Goal: Information Seeking & Learning: Check status

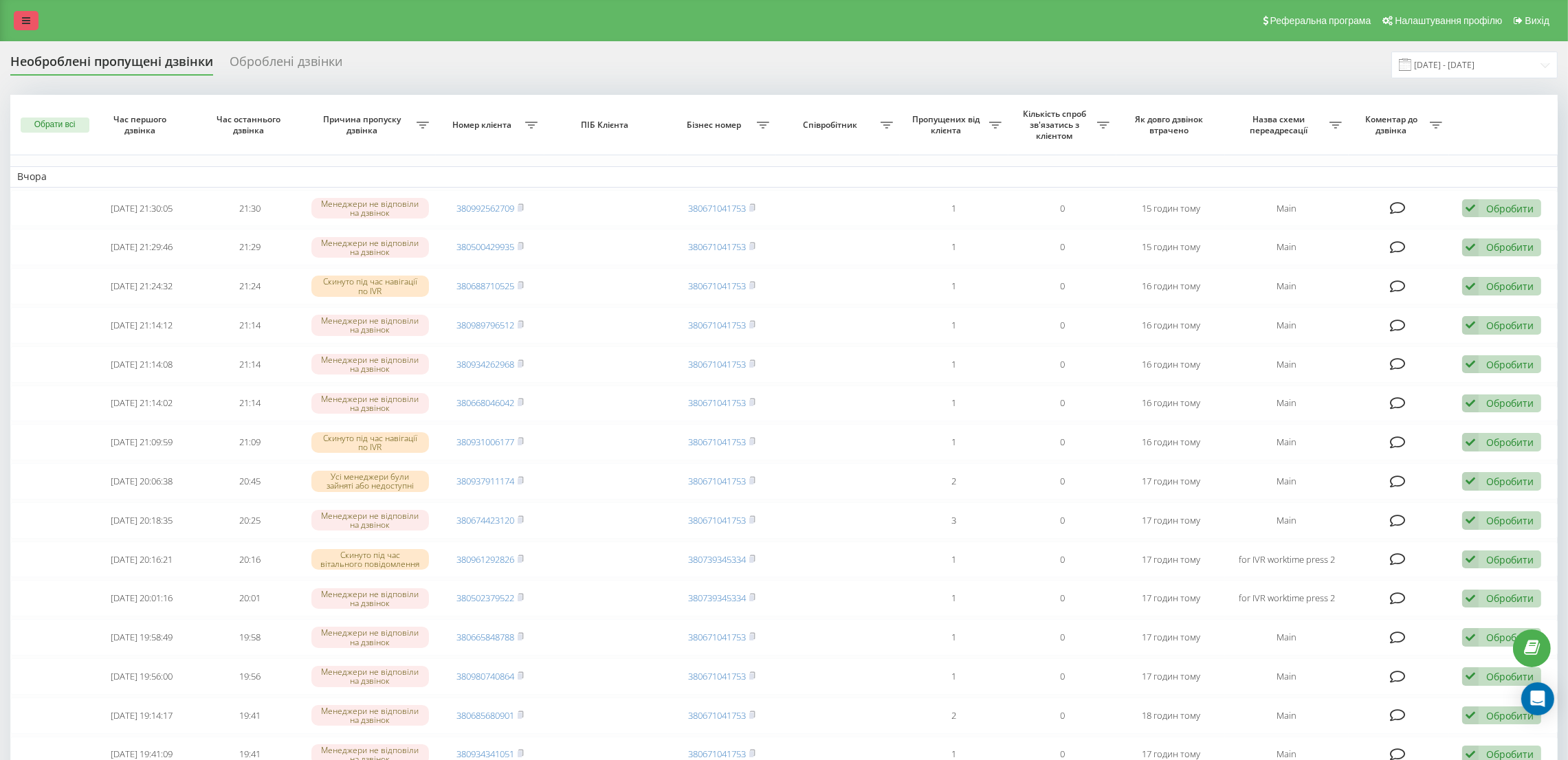
click at [30, 28] on link at bounding box center [26, 20] width 25 height 19
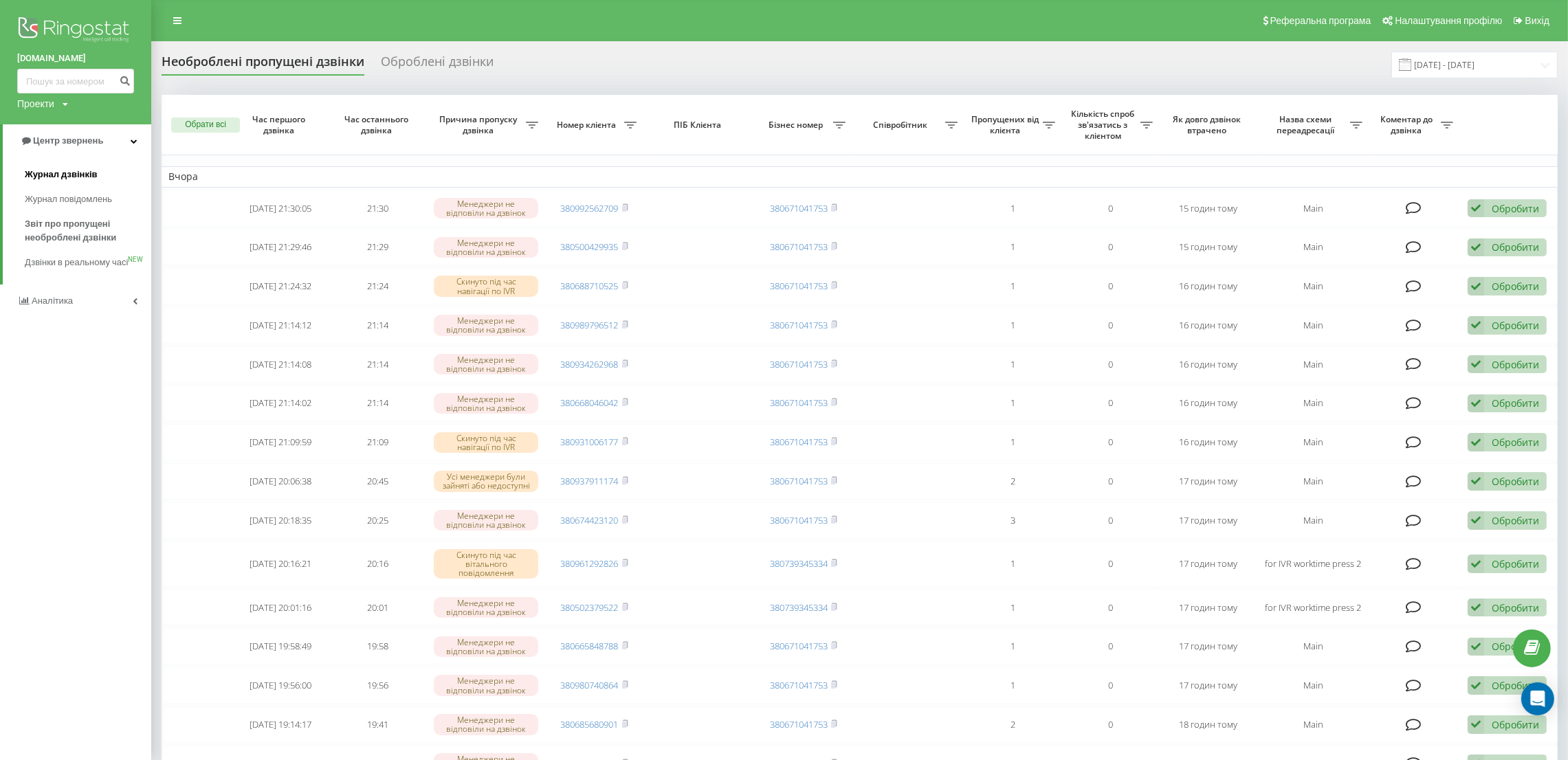
click at [90, 179] on span "Журнал дзвінків" at bounding box center [61, 174] width 73 height 14
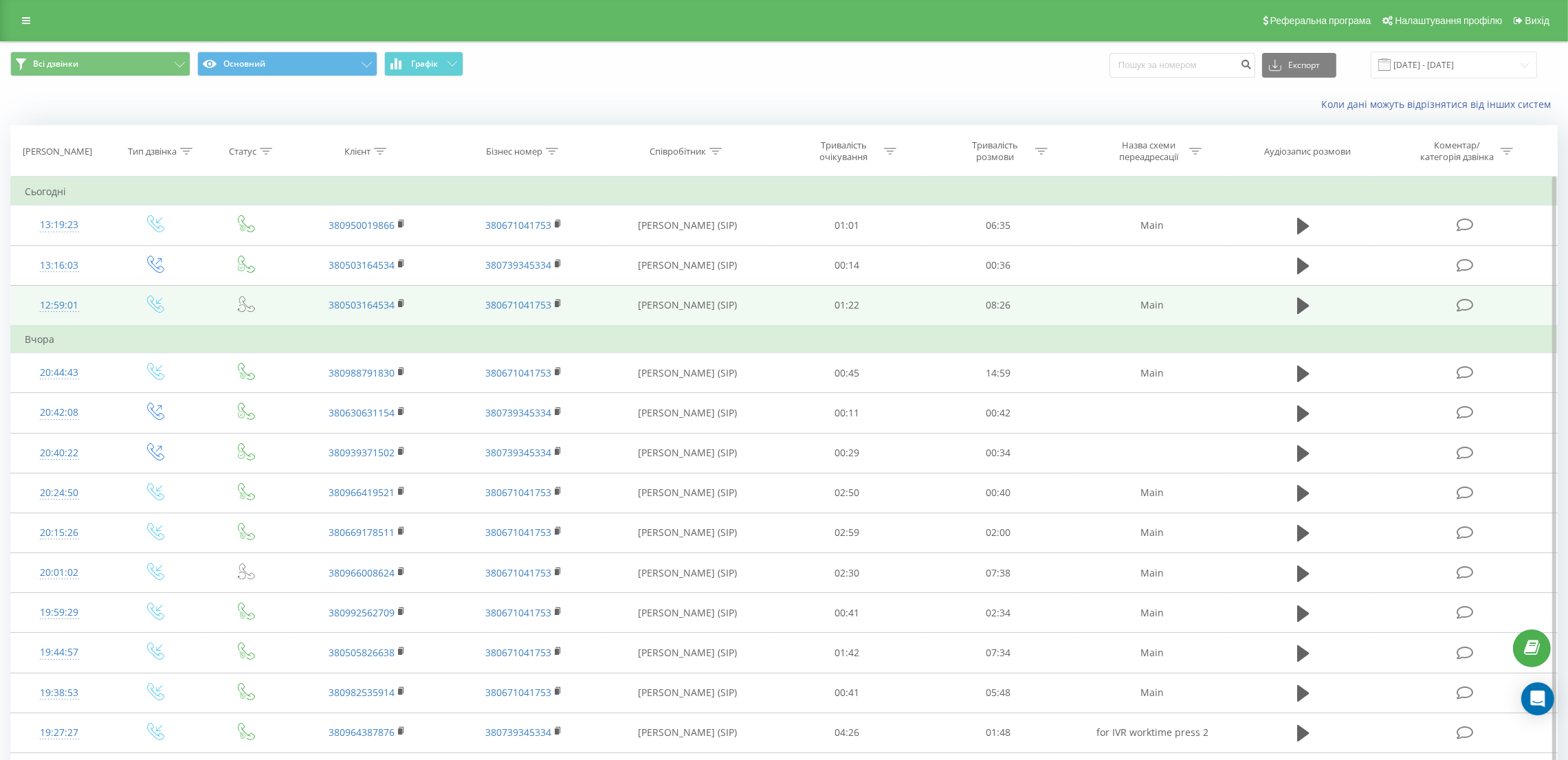
click at [1460, 309] on icon at bounding box center [1465, 305] width 17 height 15
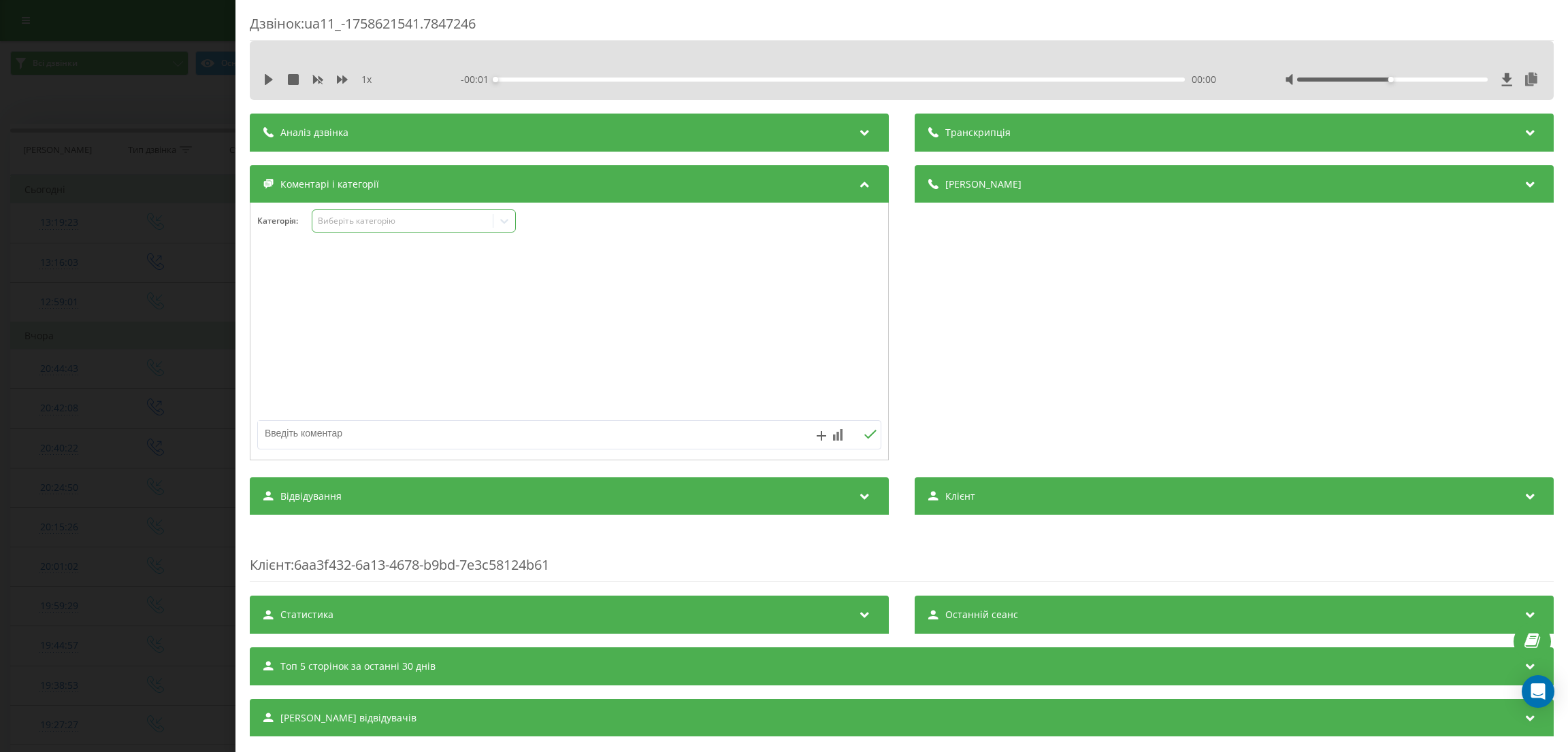
click at [428, 230] on div "Виберіть категорію" at bounding box center [414, 221] width 204 height 23
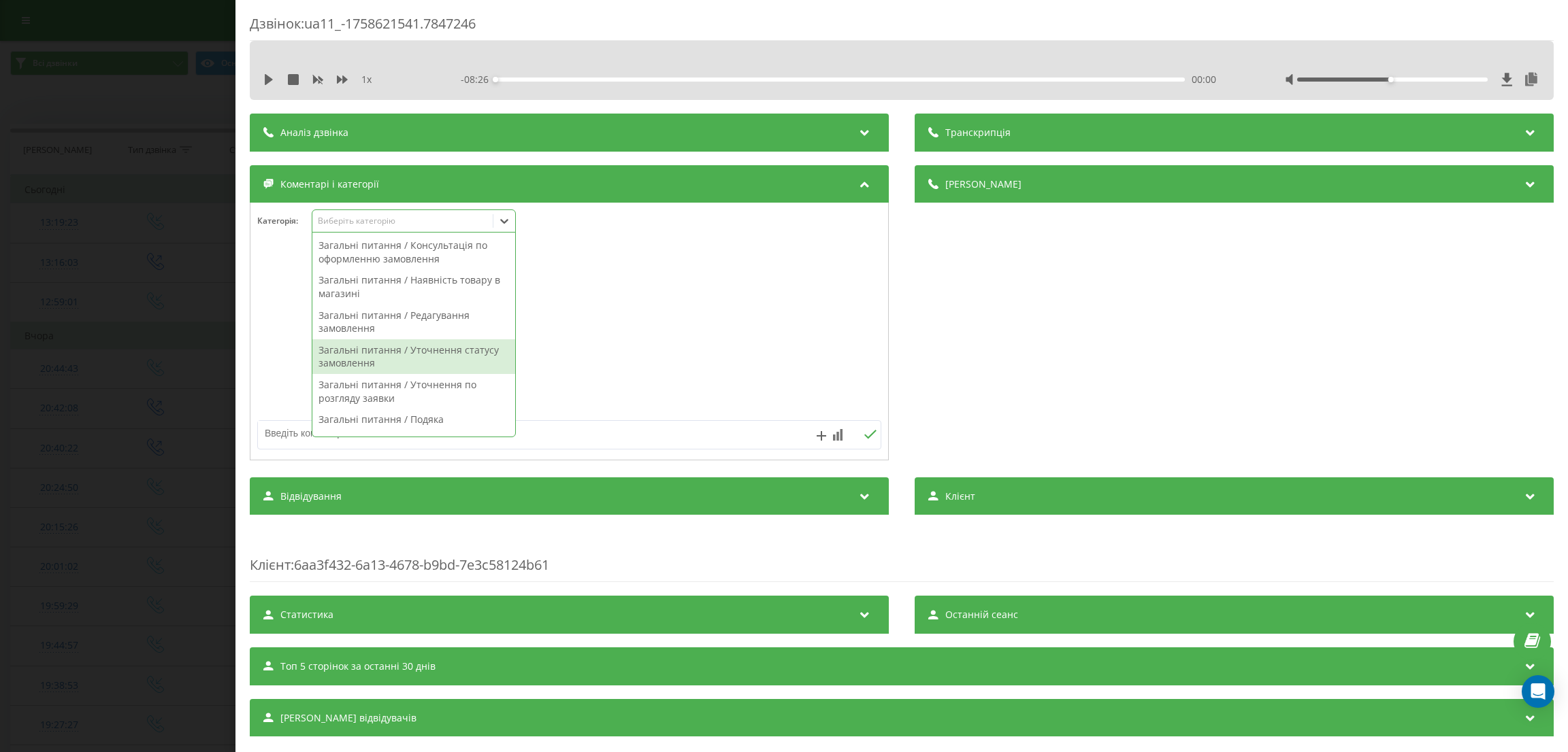
click at [417, 356] on div "Загальні питання / Уточнення статусу замовлення" at bounding box center [413, 356] width 203 height 34
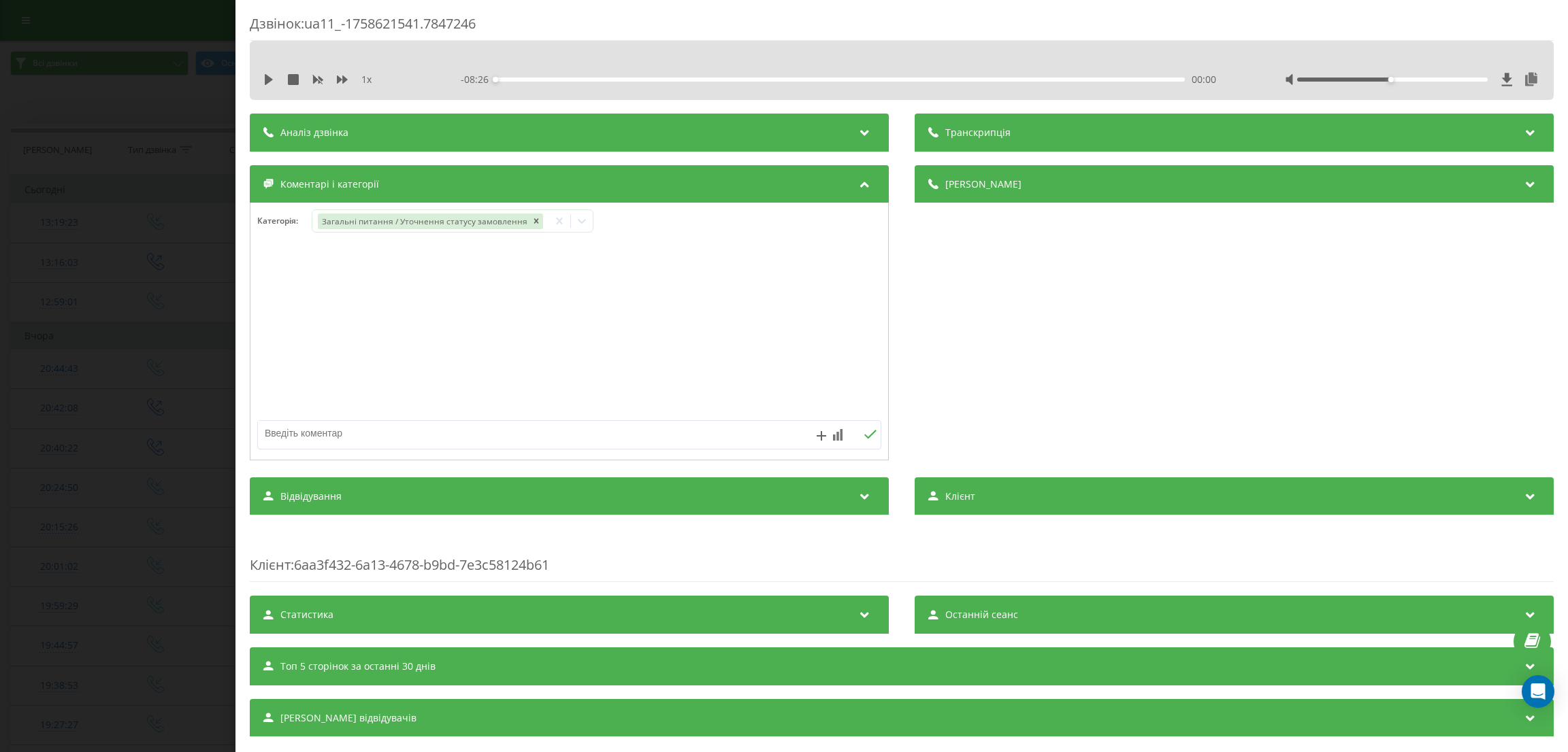
click at [140, 331] on div "Дзвінок : ua11_-1758621541.7847246 1 x - 08:26 00:00 00:00 Транскрипція Для AI-…" at bounding box center [784, 376] width 1568 height 752
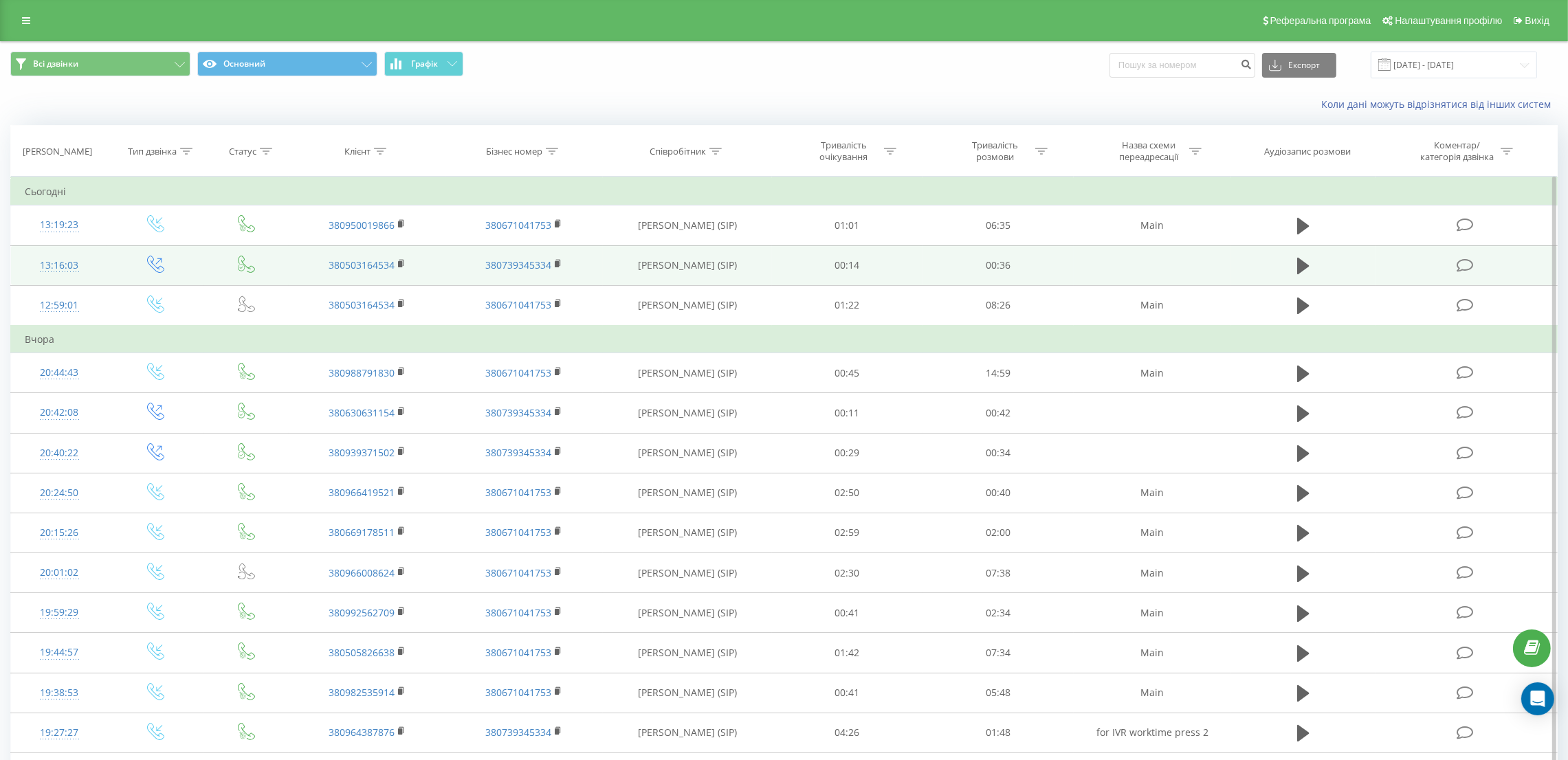
click at [1460, 264] on icon at bounding box center [1465, 266] width 17 height 15
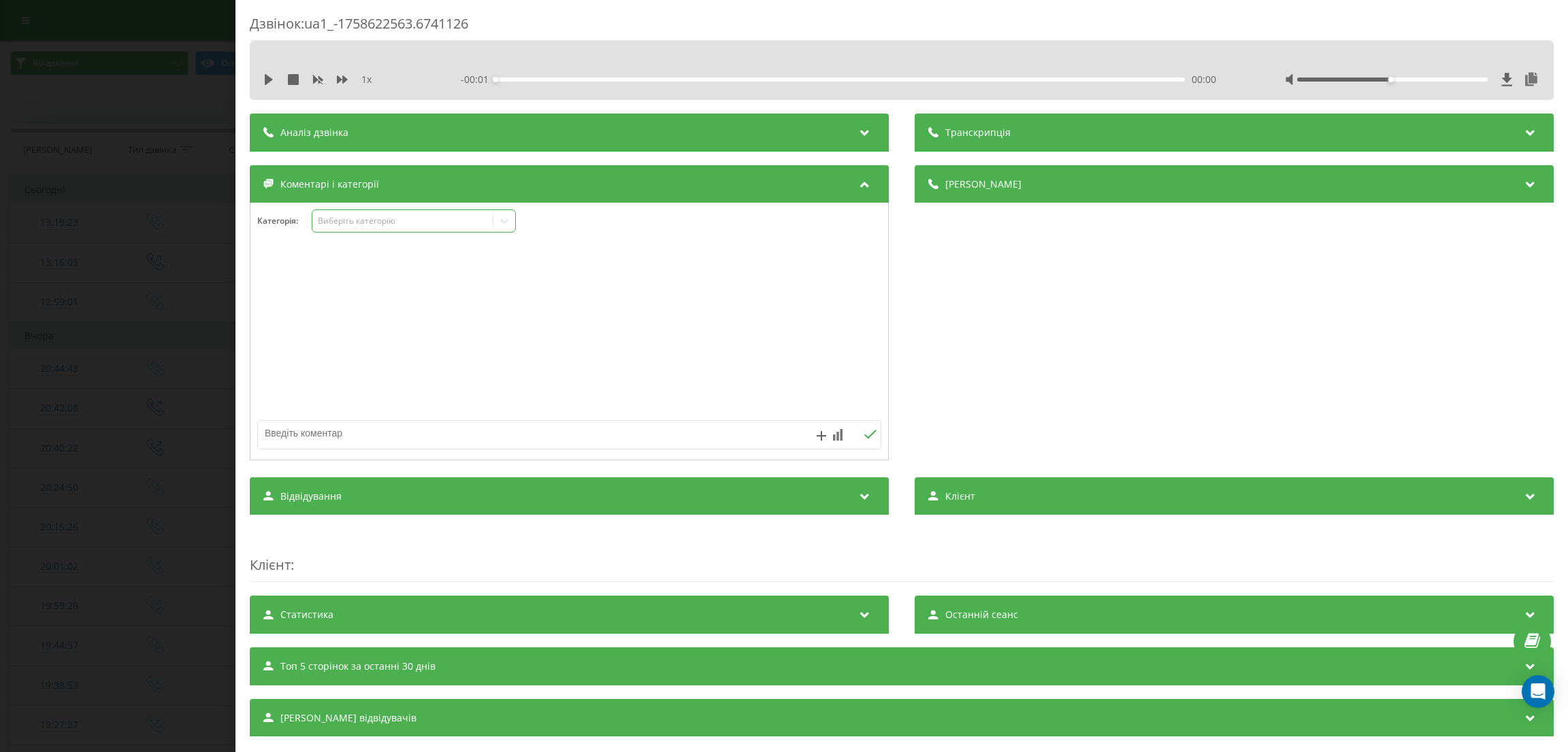
drag, startPoint x: 357, startPoint y: 225, endPoint x: 362, endPoint y: 233, distance: 9.4
click at [362, 228] on div "Виберіть категорію" at bounding box center [402, 221] width 180 height 13
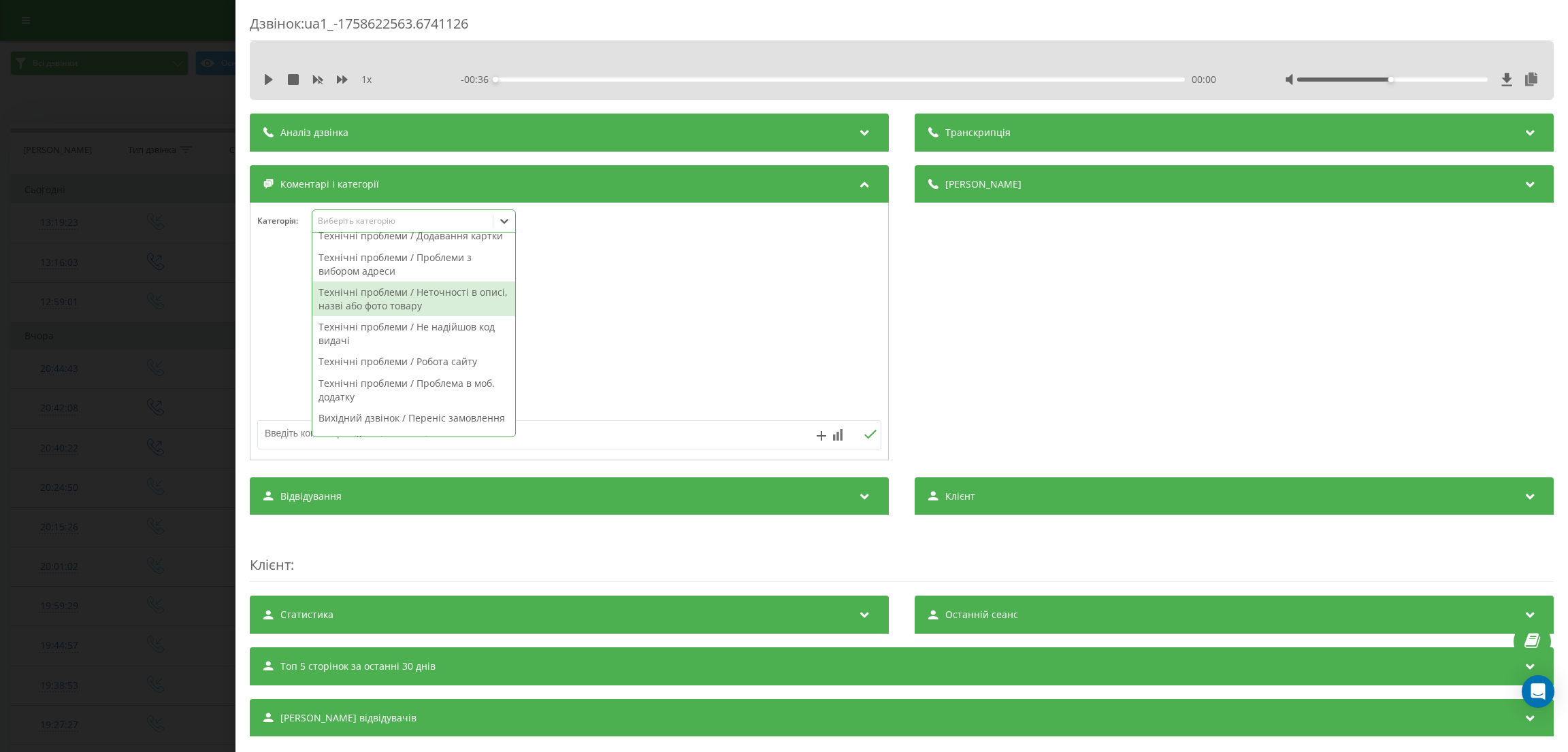
scroll to position [962, 0]
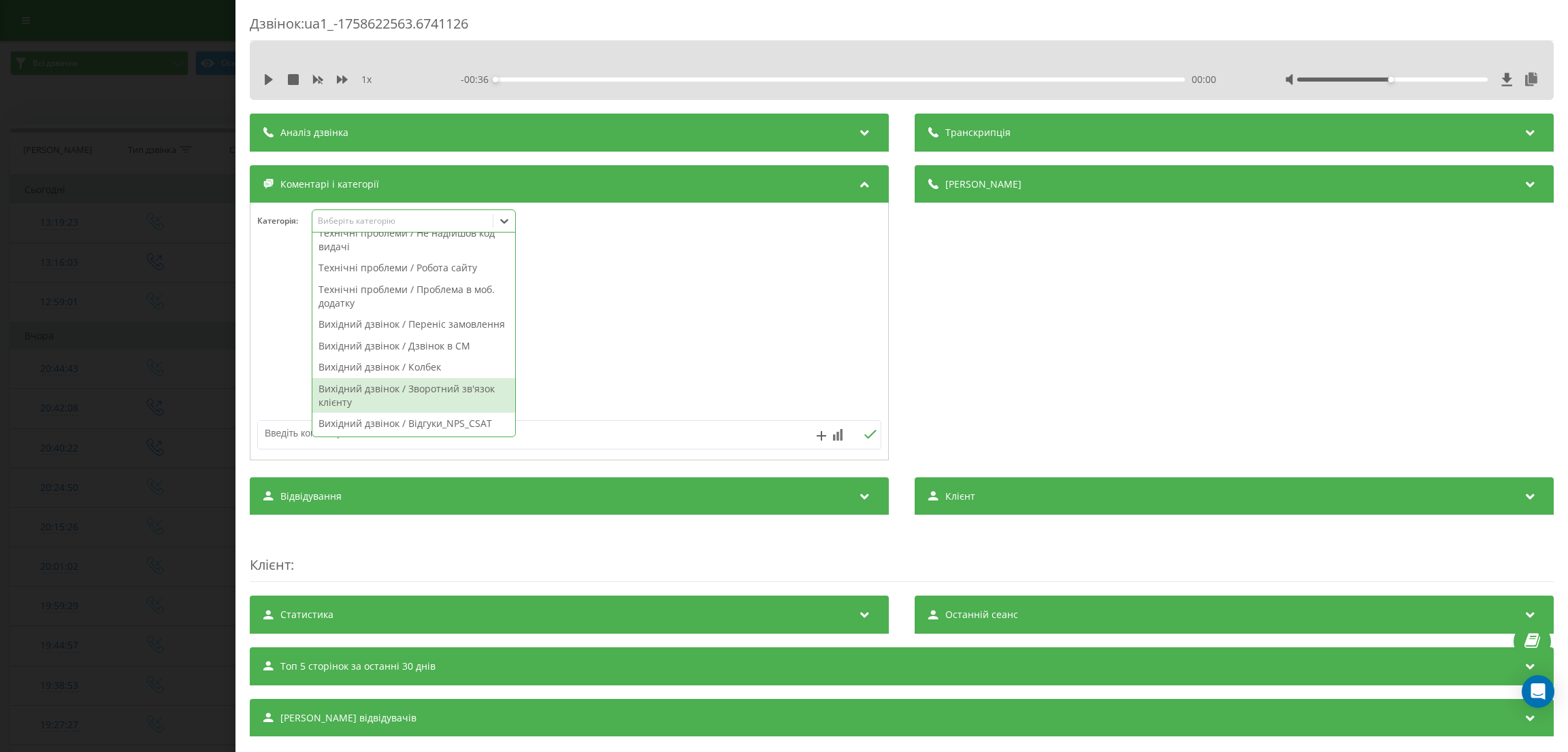
click at [416, 406] on div "Вихідний дзвінок / Зворотний зв'язок клієнту" at bounding box center [413, 395] width 203 height 34
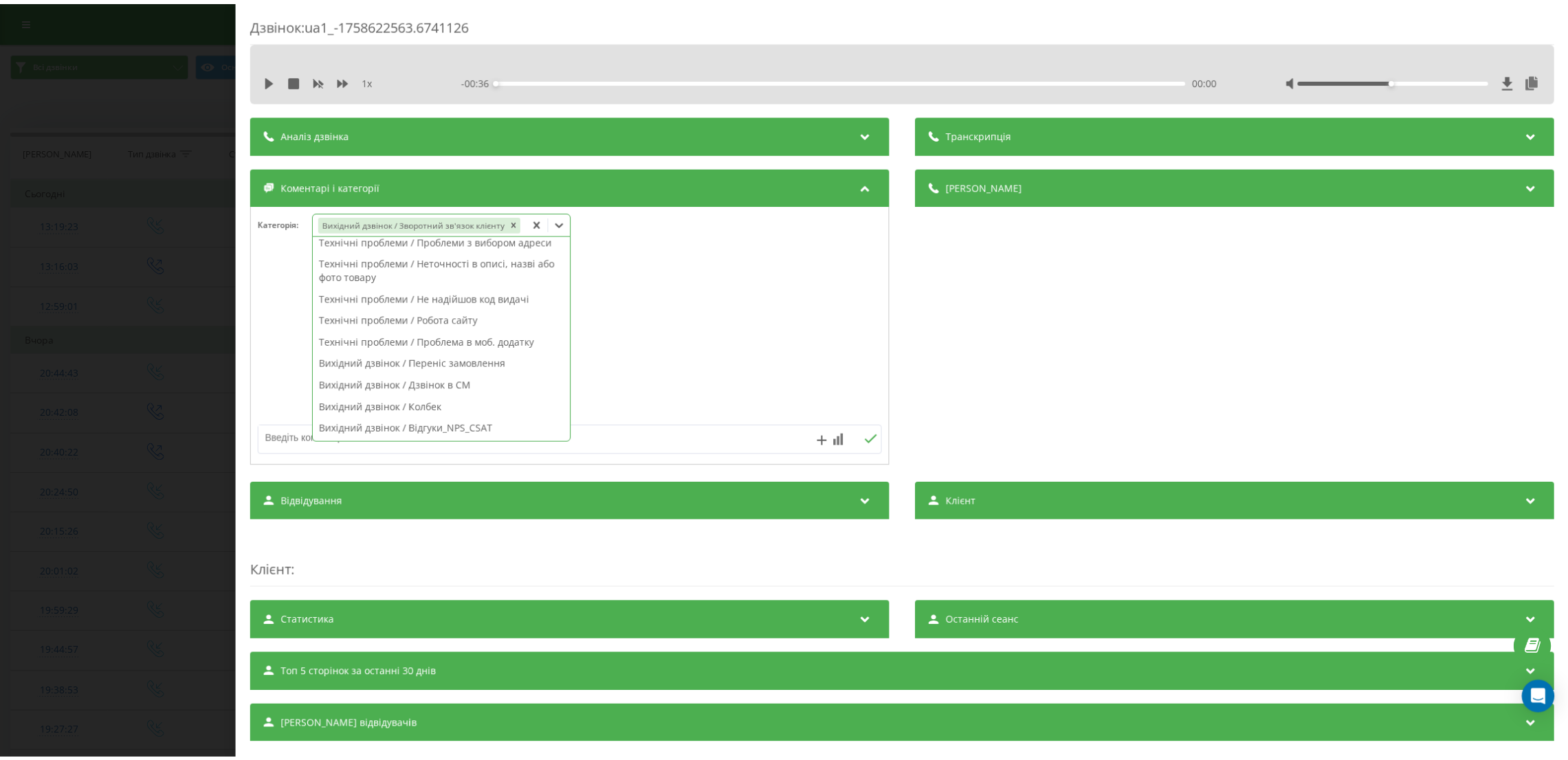
scroll to position [735, 0]
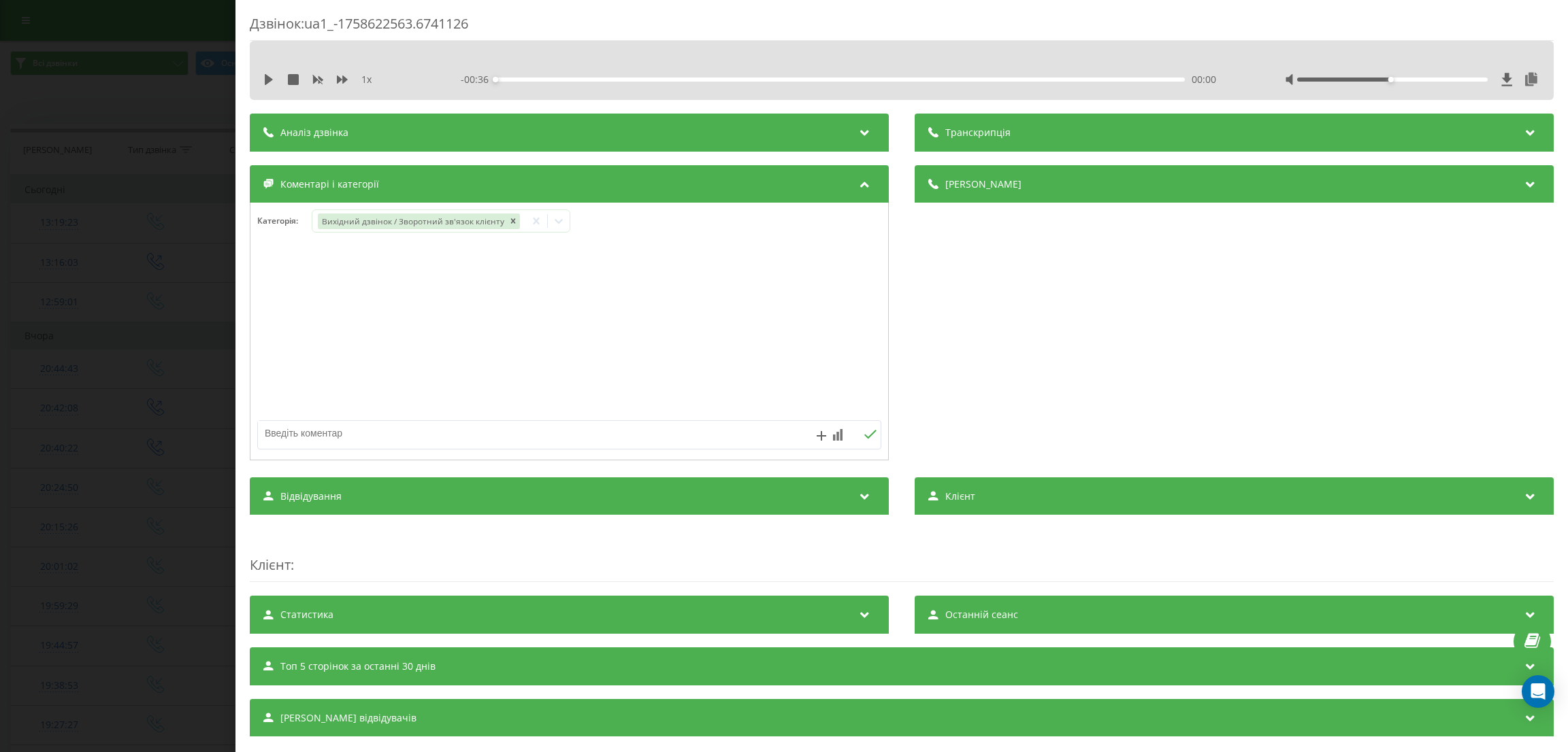
click at [171, 404] on div "Дзвінок : ua1_-1758622563.6741126 1 x - 00:36 00:00 00:00 Транскрипція Для AI-а…" at bounding box center [784, 376] width 1568 height 752
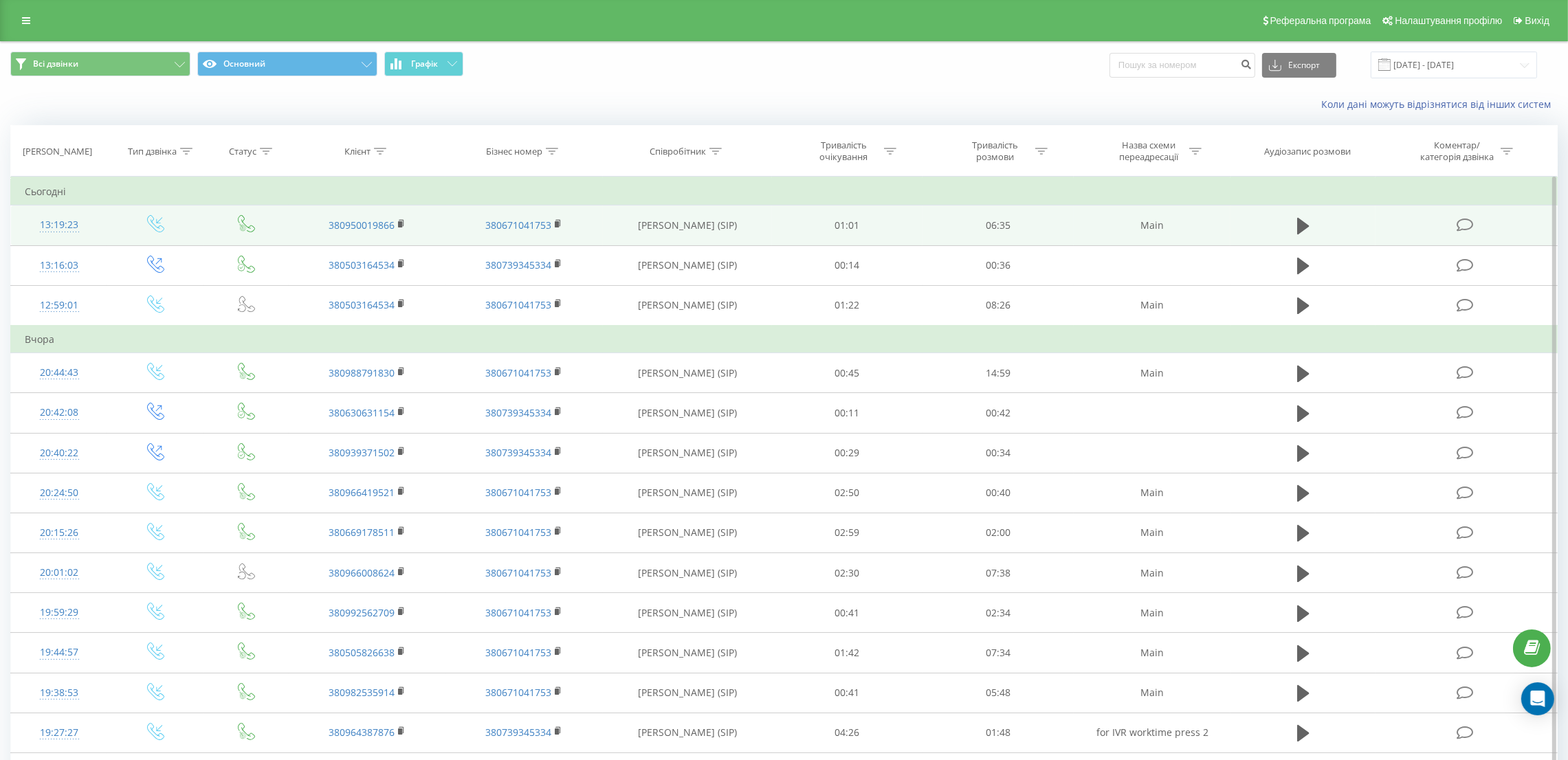
click at [1462, 228] on icon at bounding box center [1465, 225] width 17 height 15
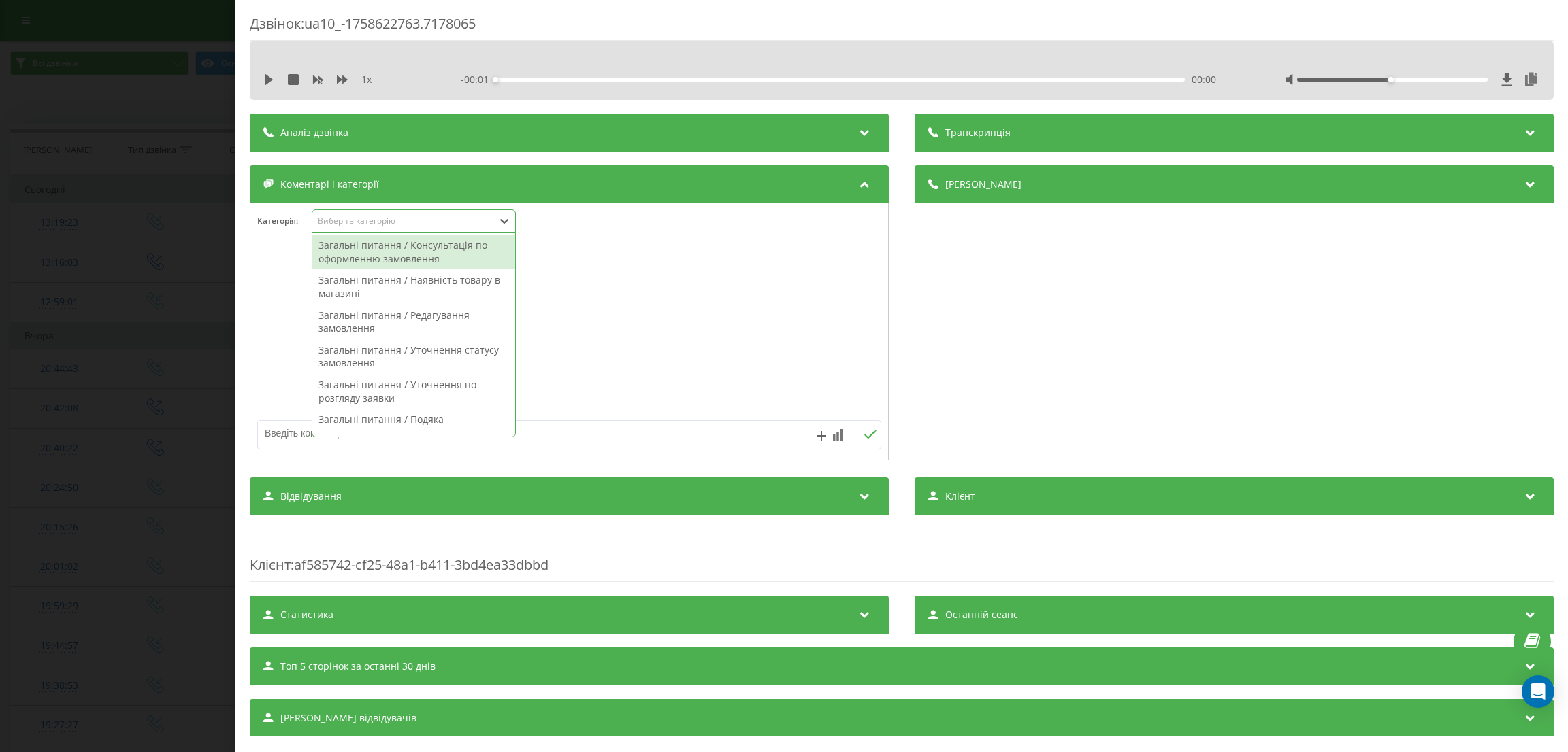
click at [371, 221] on div "Виберіть категорію" at bounding box center [402, 221] width 171 height 11
click at [398, 270] on div "Загальні питання / Консультація по оформленню замовлення" at bounding box center [413, 252] width 203 height 34
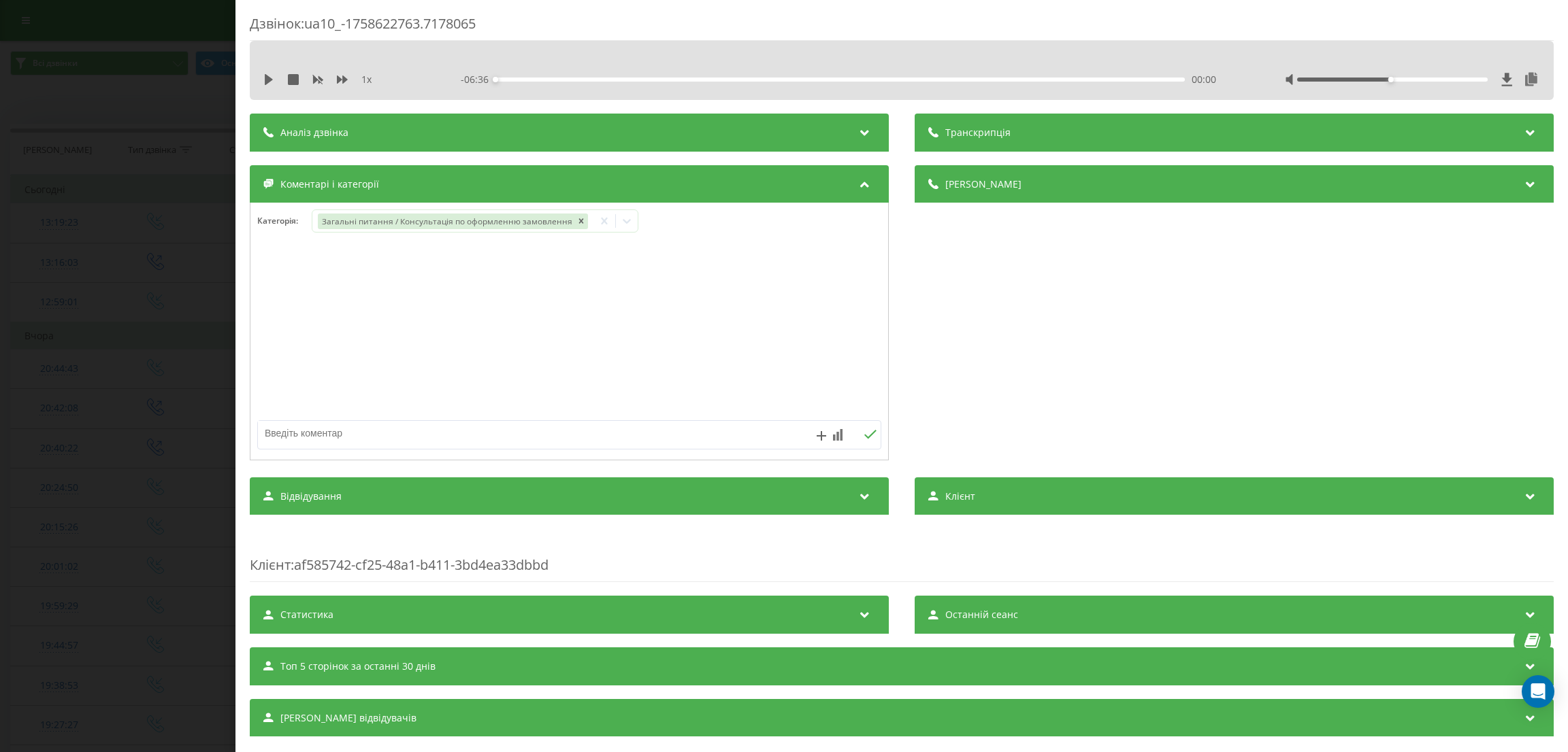
click at [195, 255] on div "Дзвінок : ua10_-1758622763.7178065 1 x - 06:36 00:00 00:00 Транскрипція Для AI-…" at bounding box center [784, 376] width 1568 height 752
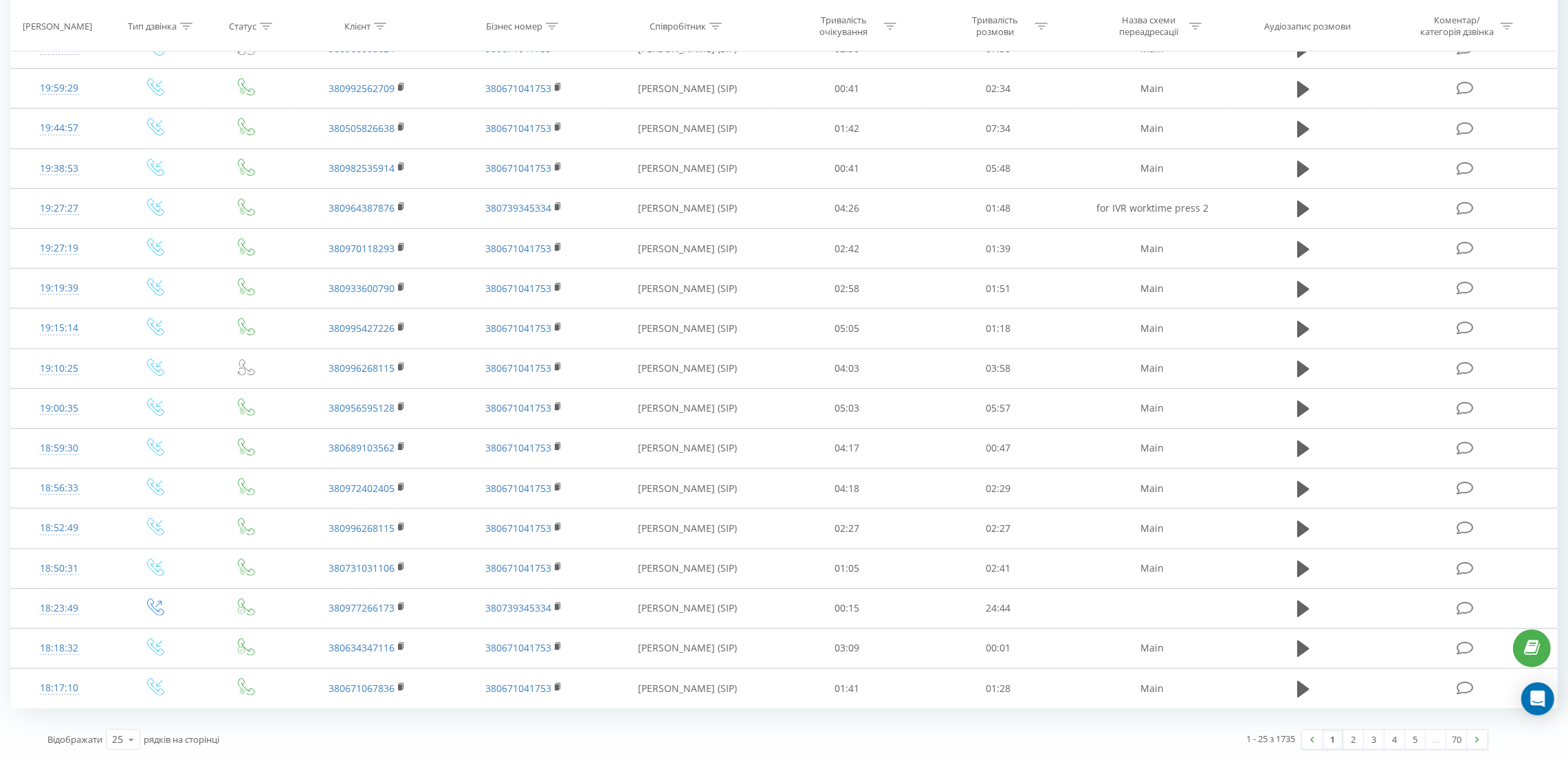
scroll to position [528, 0]
click at [1348, 740] on link "2" at bounding box center [1353, 739] width 21 height 19
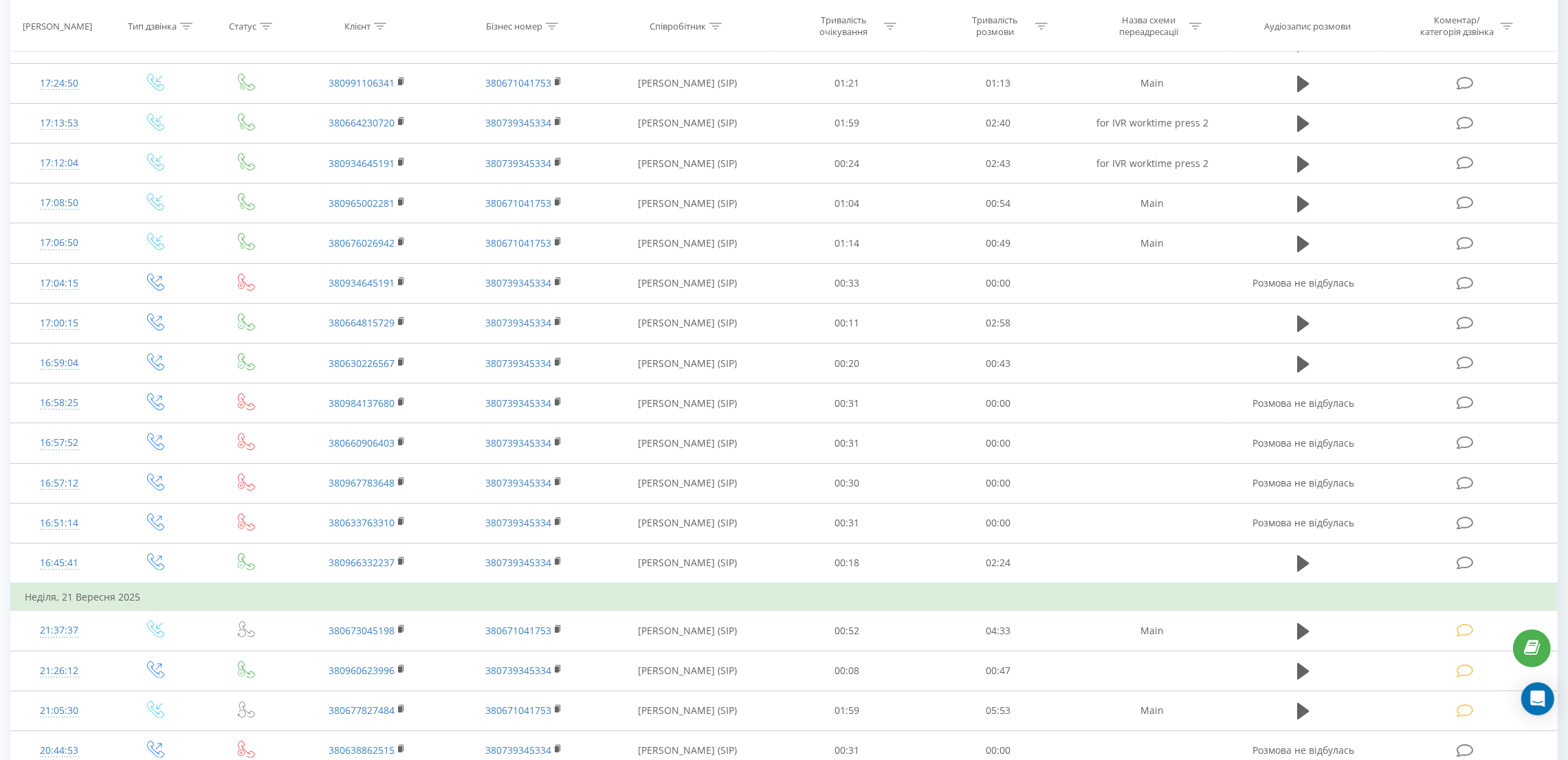
scroll to position [321, 0]
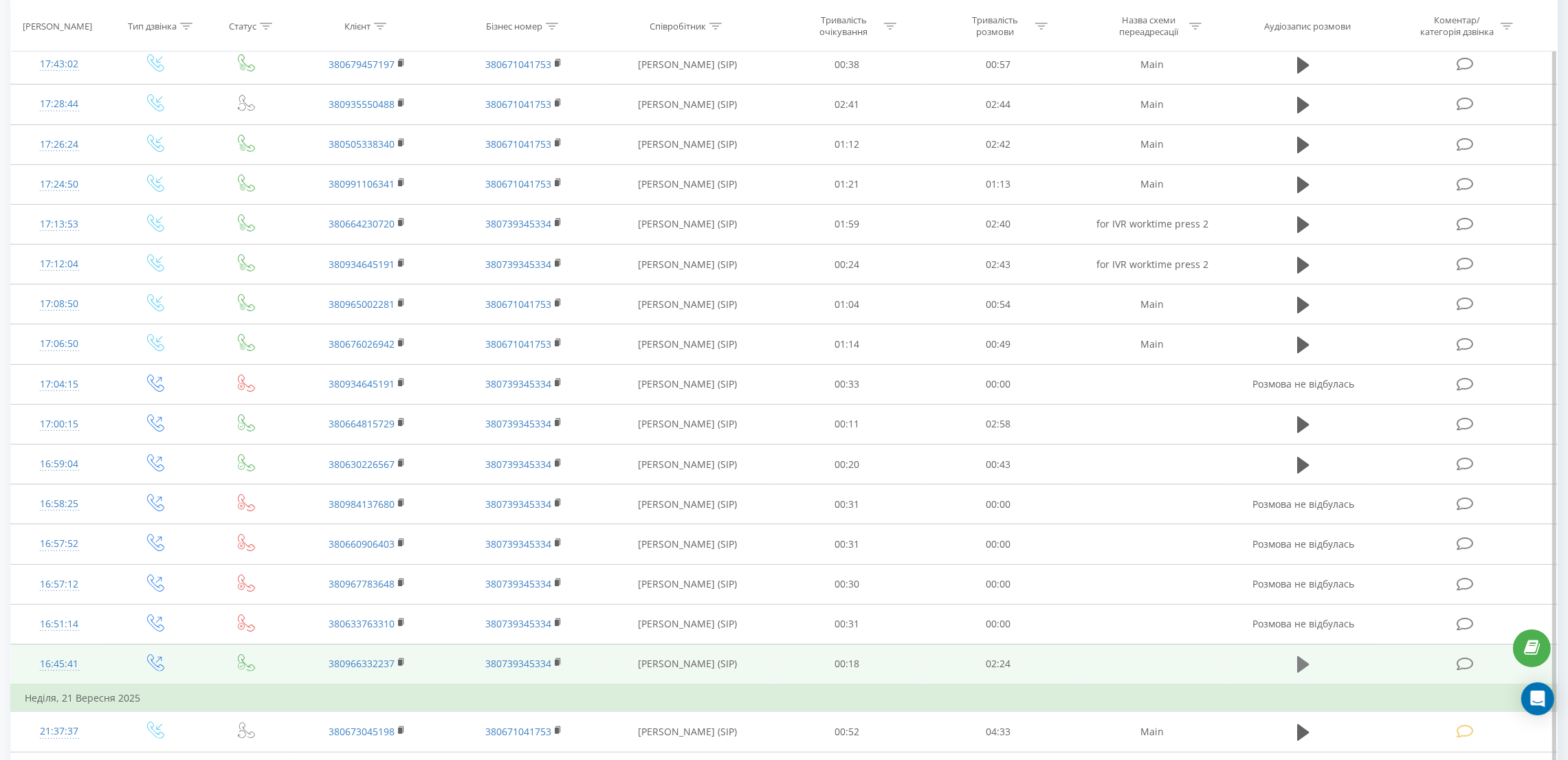
click at [1304, 668] on icon at bounding box center [1304, 664] width 13 height 16
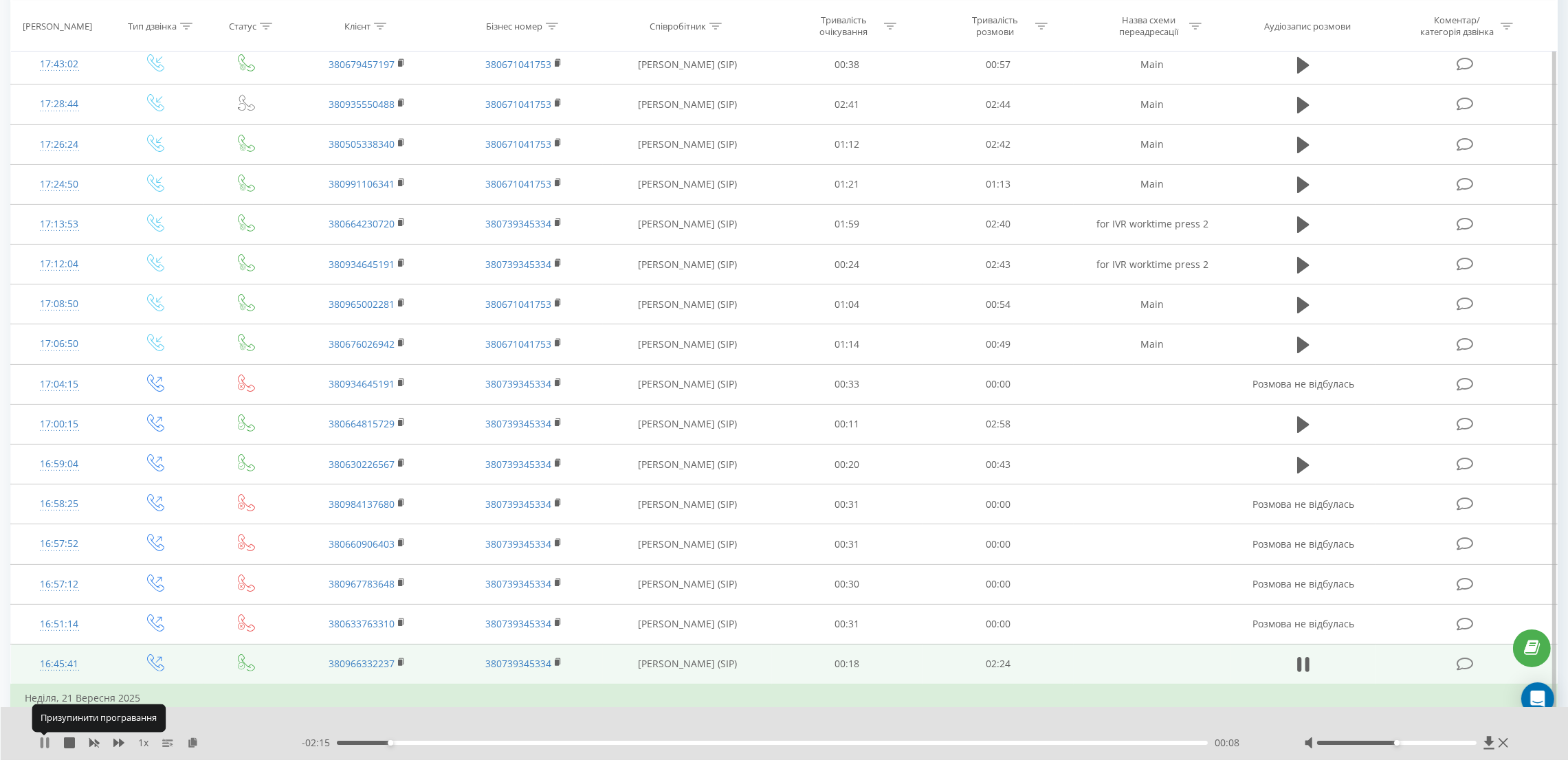
click at [46, 744] on icon at bounding box center [47, 743] width 3 height 11
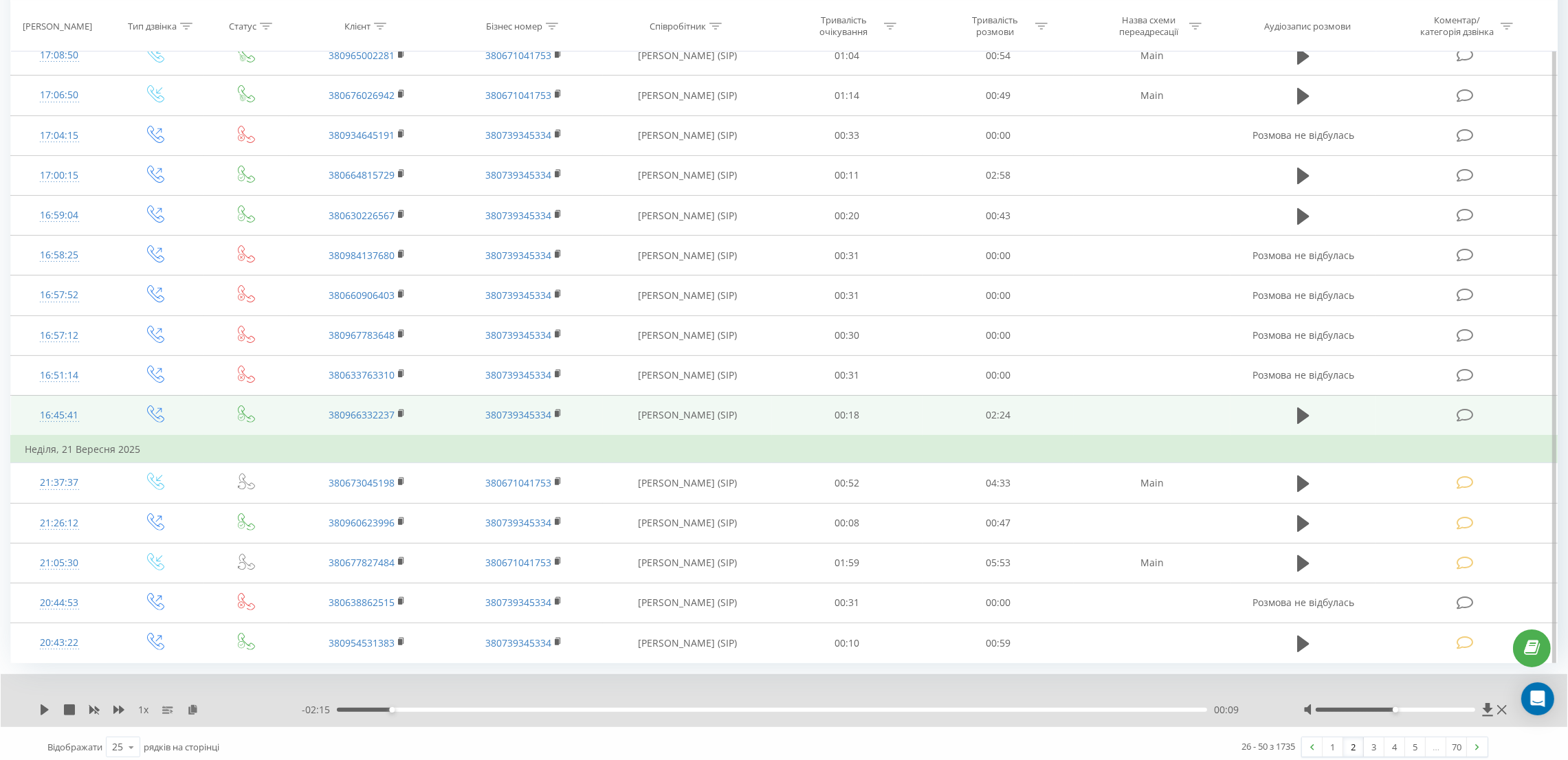
scroll to position [580, 0]
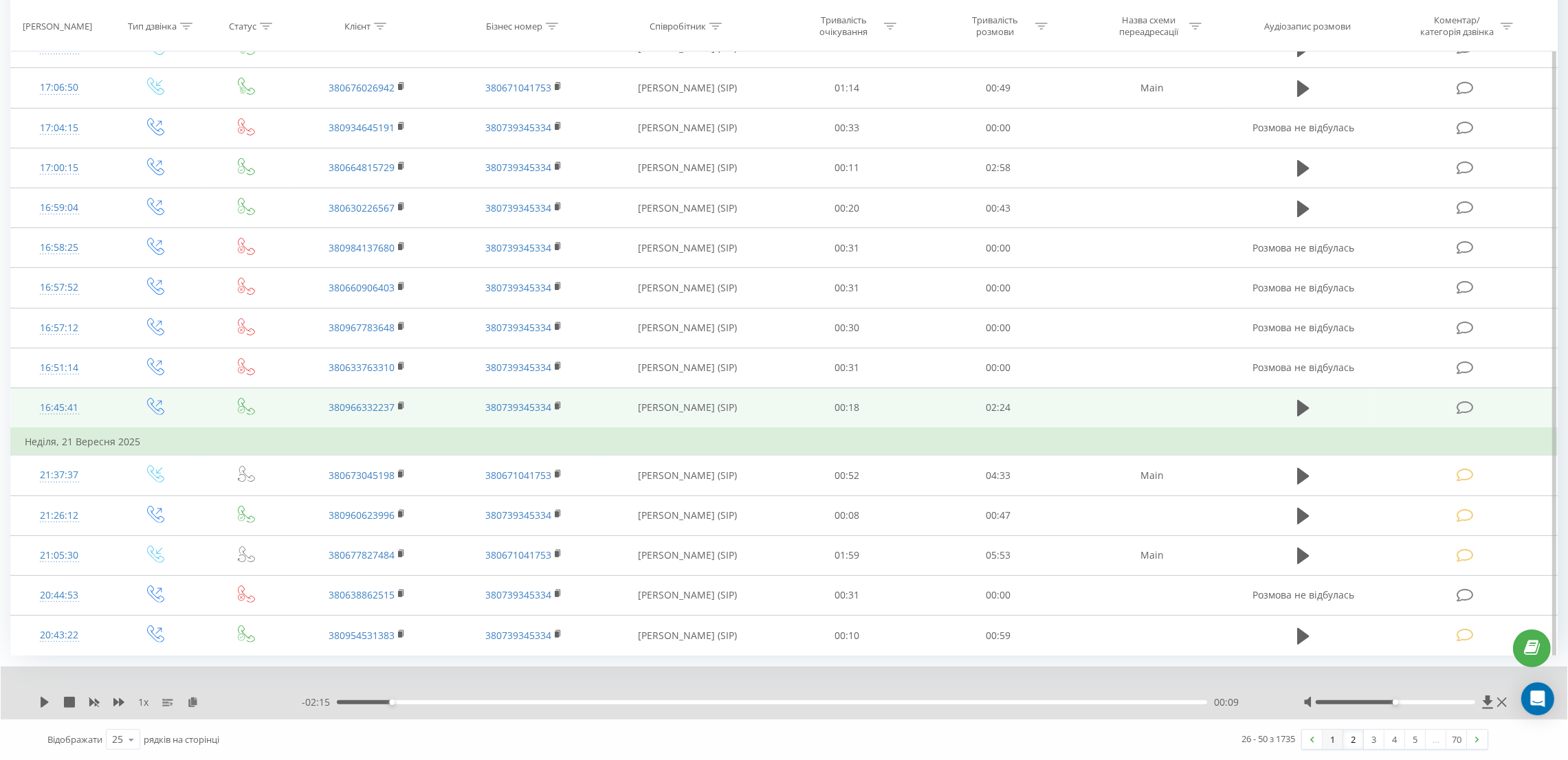
click at [1331, 740] on link "1" at bounding box center [1332, 739] width 21 height 19
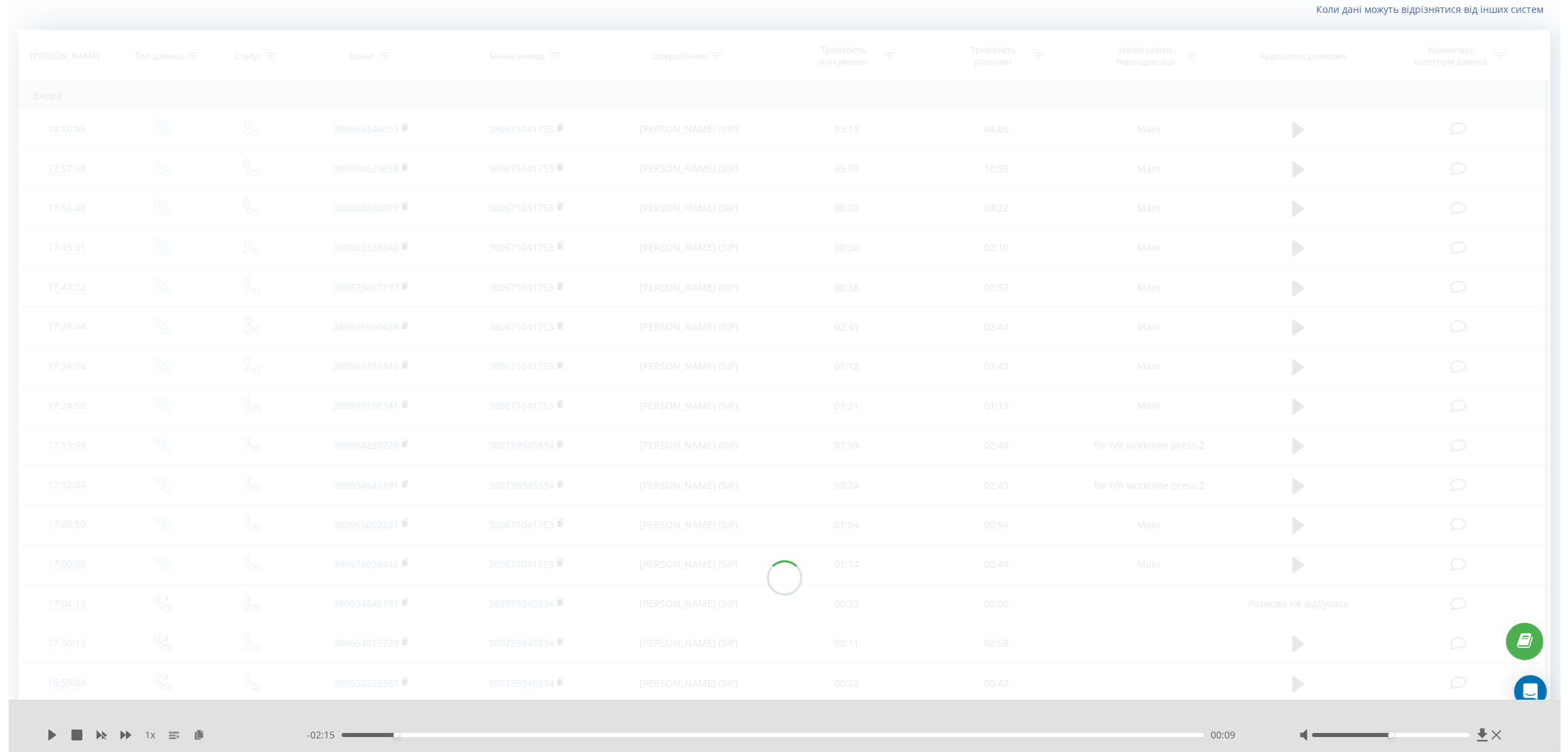
scroll to position [90, 0]
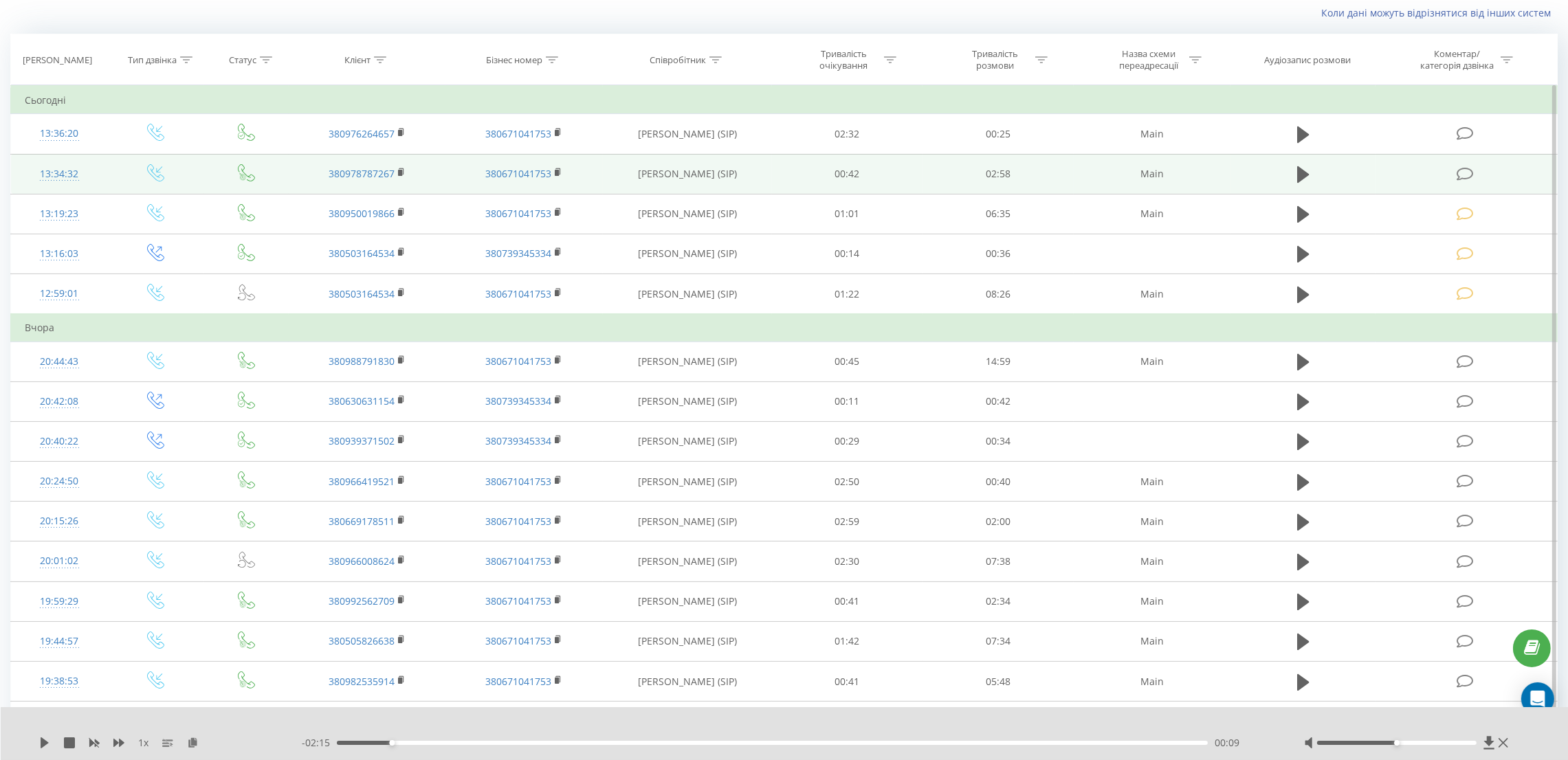
click at [1459, 169] on icon at bounding box center [1465, 174] width 17 height 15
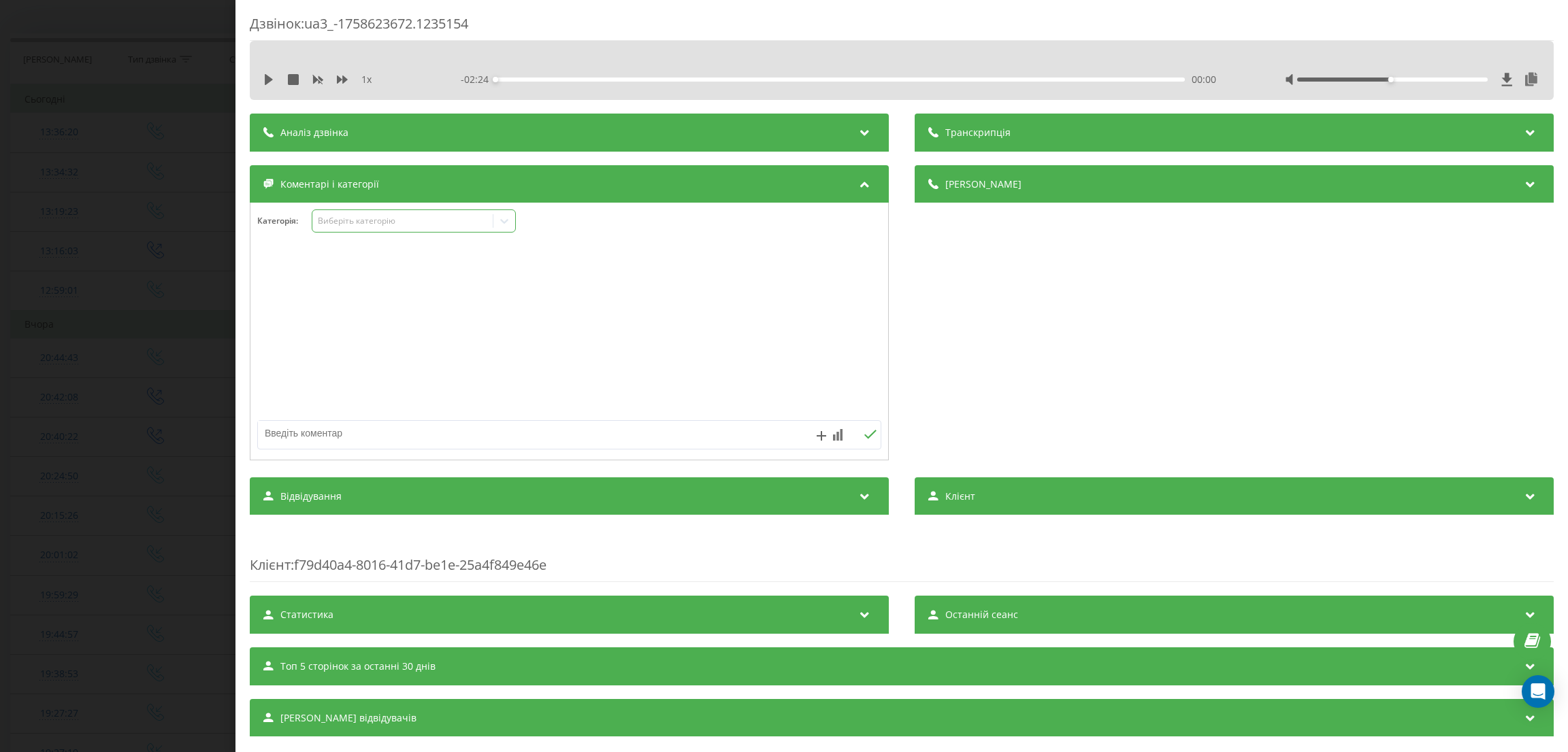
click at [357, 220] on div "Виберіть категорію" at bounding box center [402, 221] width 171 height 11
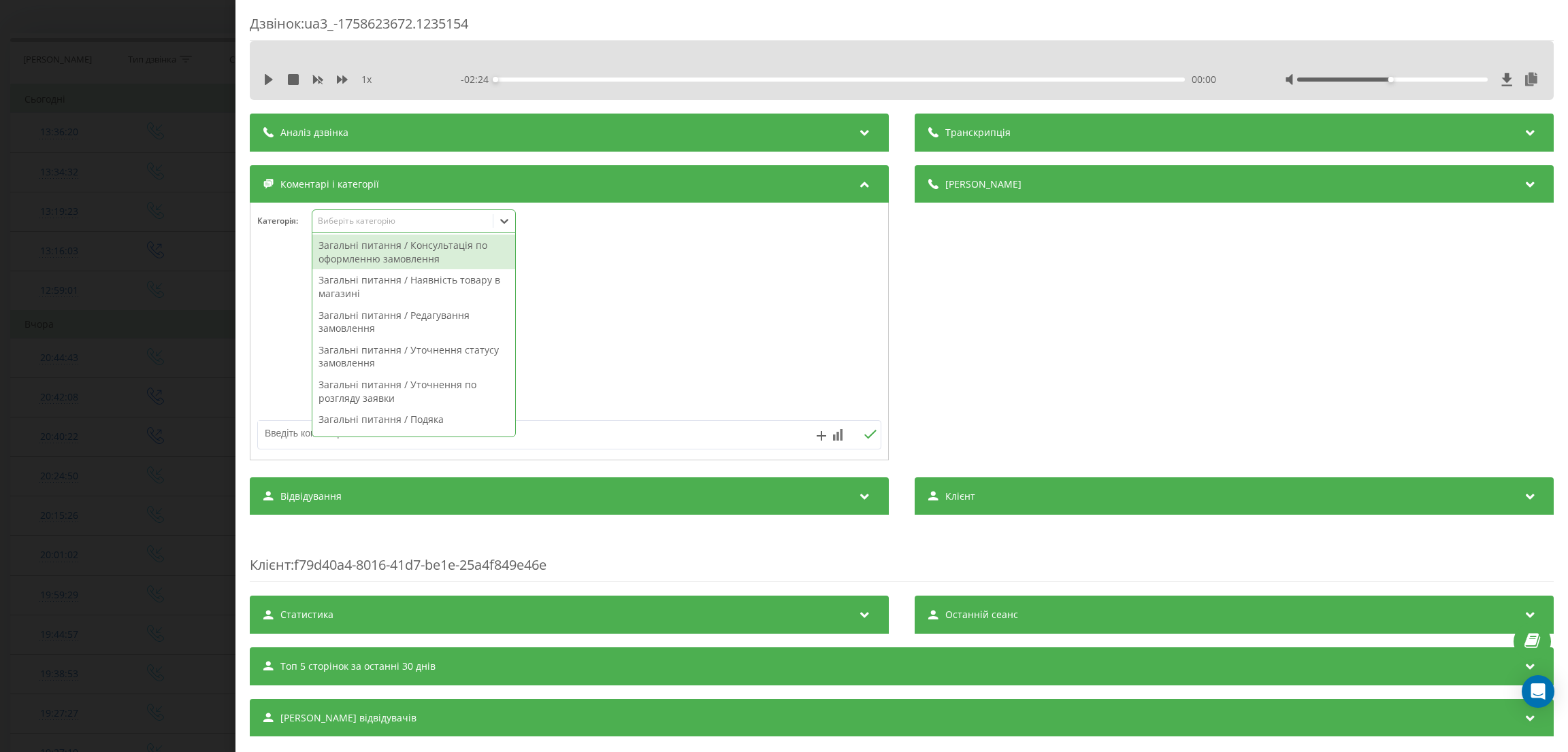
click at [434, 257] on div "Загальні питання / Консультація по оформленню замовлення" at bounding box center [413, 252] width 203 height 34
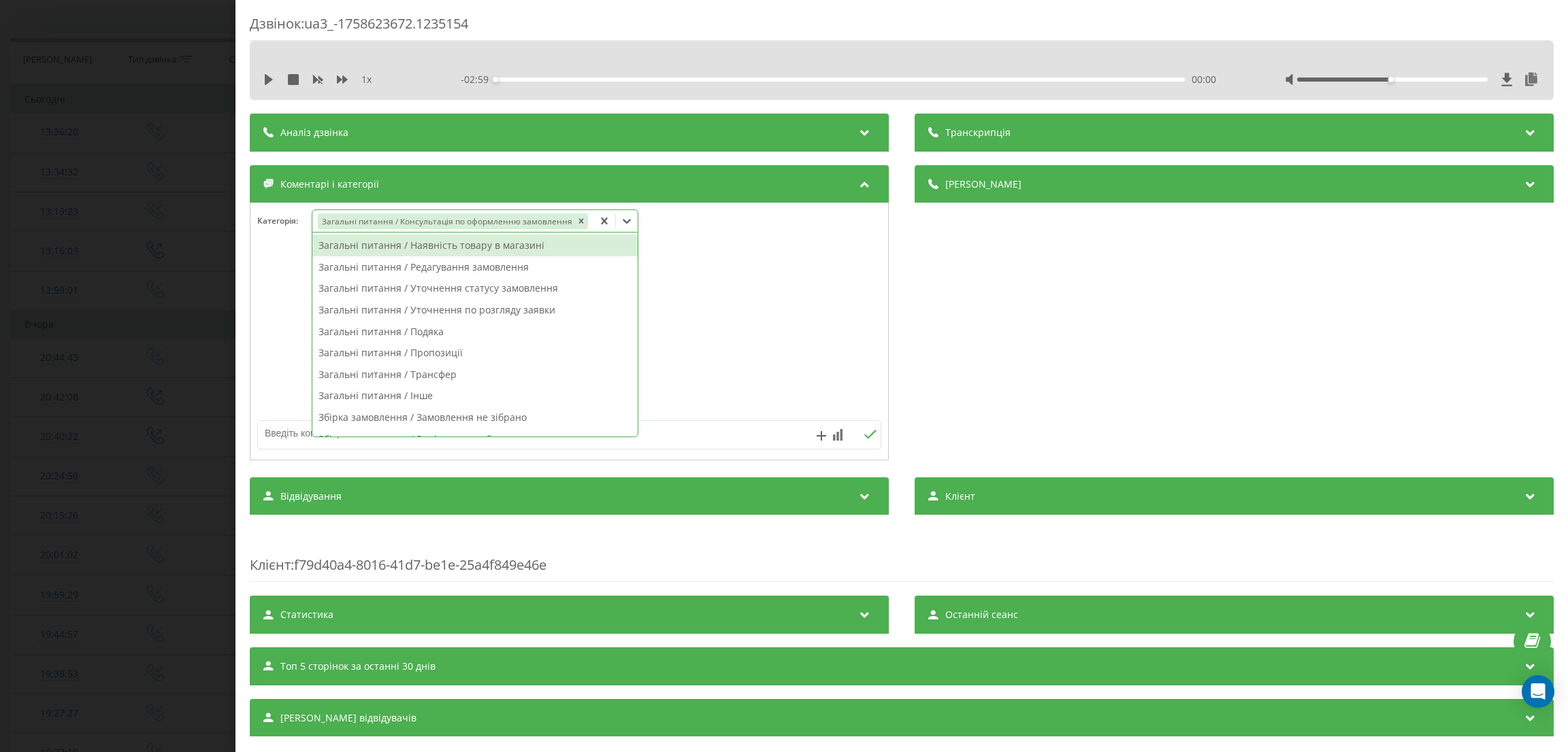
click at [211, 251] on div "Дзвінок : ua3_-1758623672.1235154 1 x - 02:59 00:00 00:00 Транскрипція Для AI-а…" at bounding box center [784, 376] width 1568 height 752
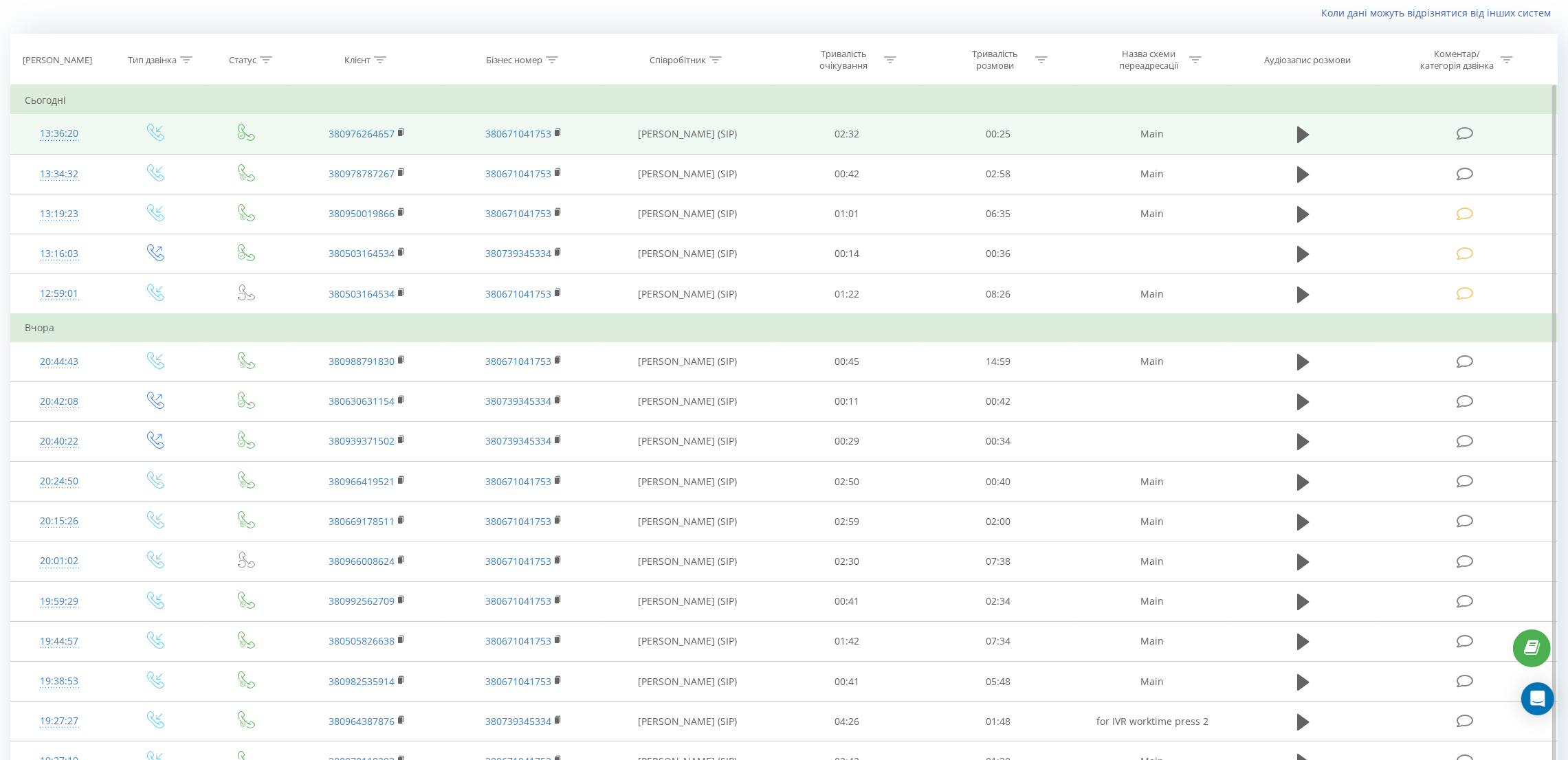
click at [1468, 130] on icon at bounding box center [1465, 134] width 17 height 15
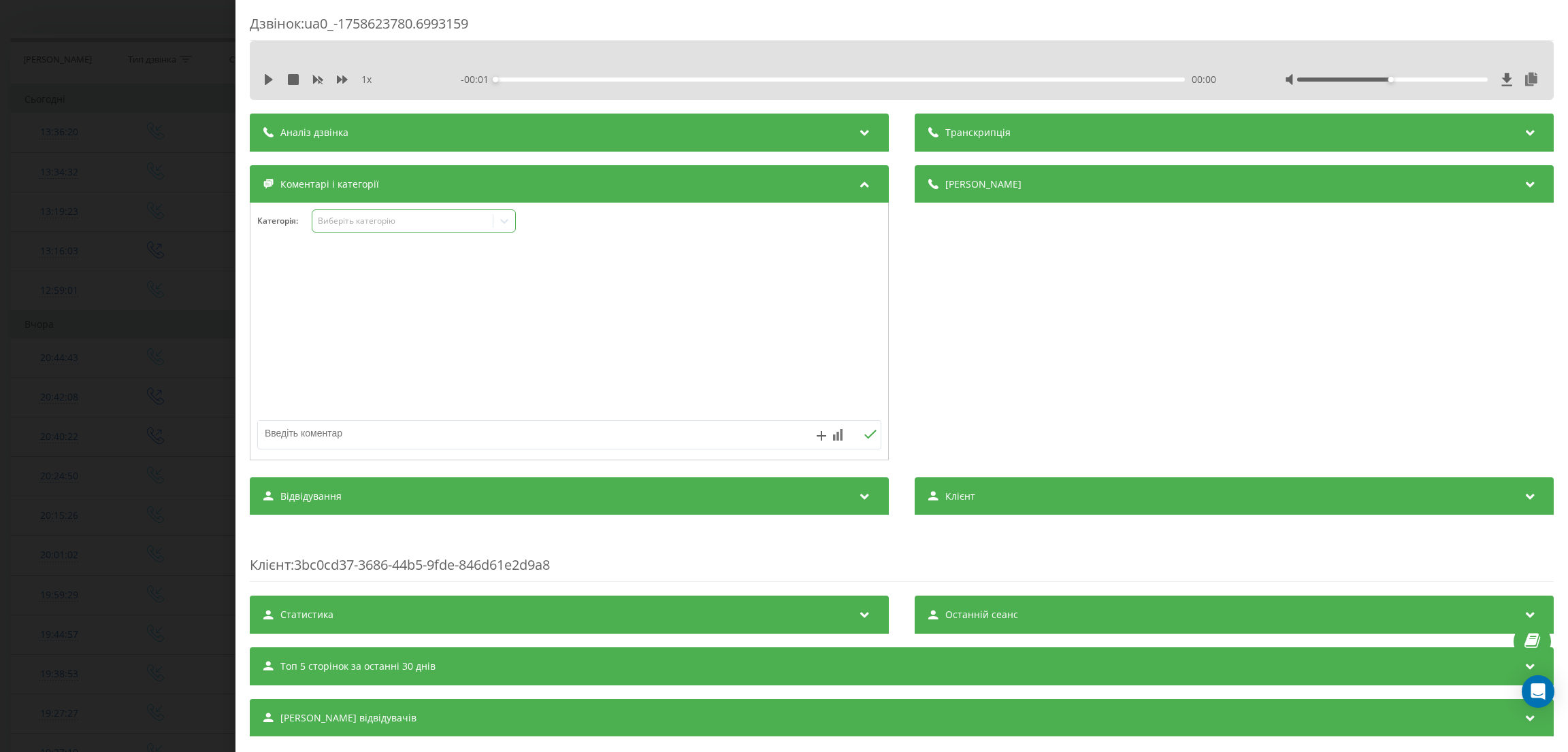
click at [384, 237] on div "Категорія : Виберіть категорію" at bounding box center [569, 229] width 638 height 41
click at [392, 225] on div "Виберіть категорію" at bounding box center [402, 221] width 171 height 11
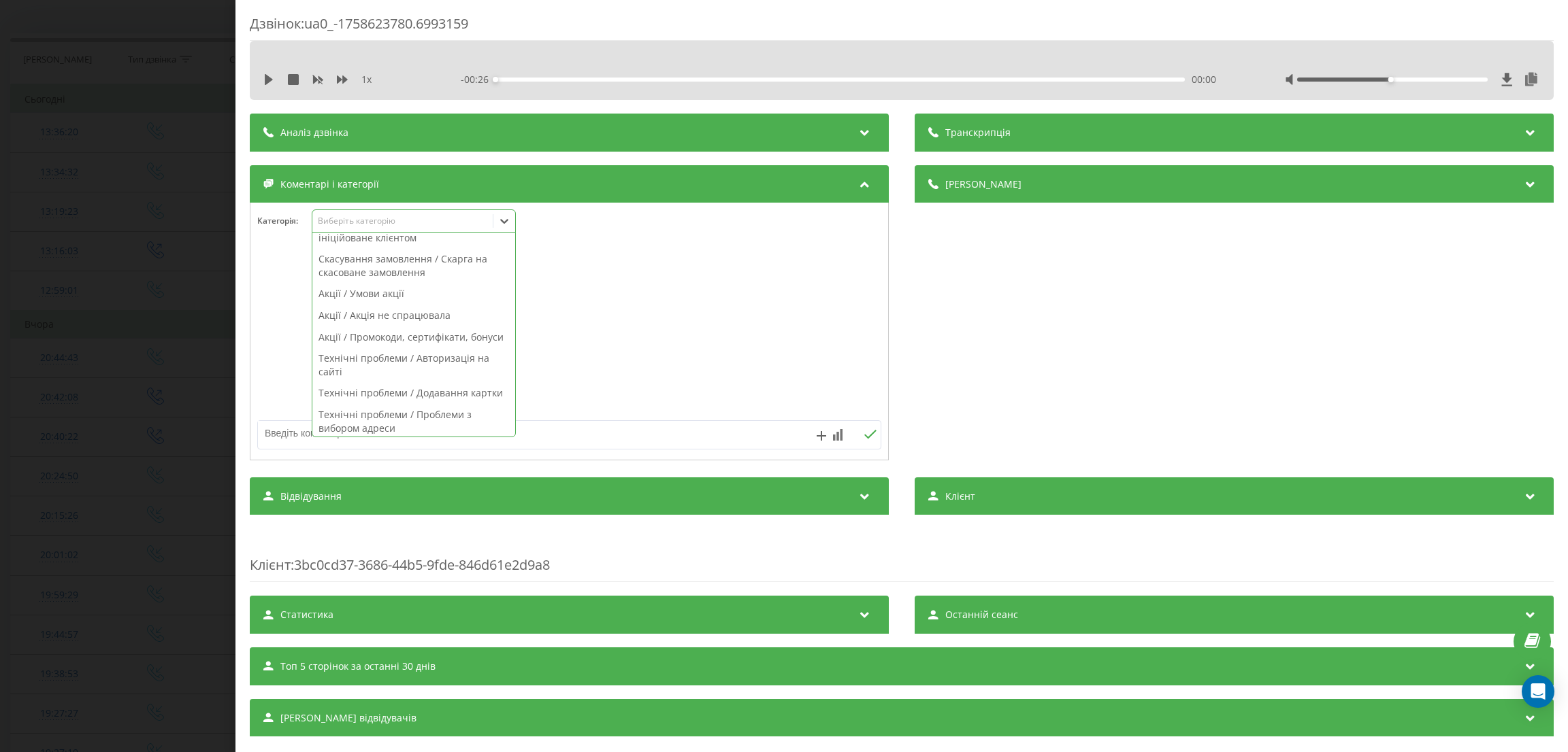
scroll to position [611, 0]
click at [401, 296] on div "Скасування замовлення / Скасування ініційоване клієнтом" at bounding box center [413, 279] width 203 height 34
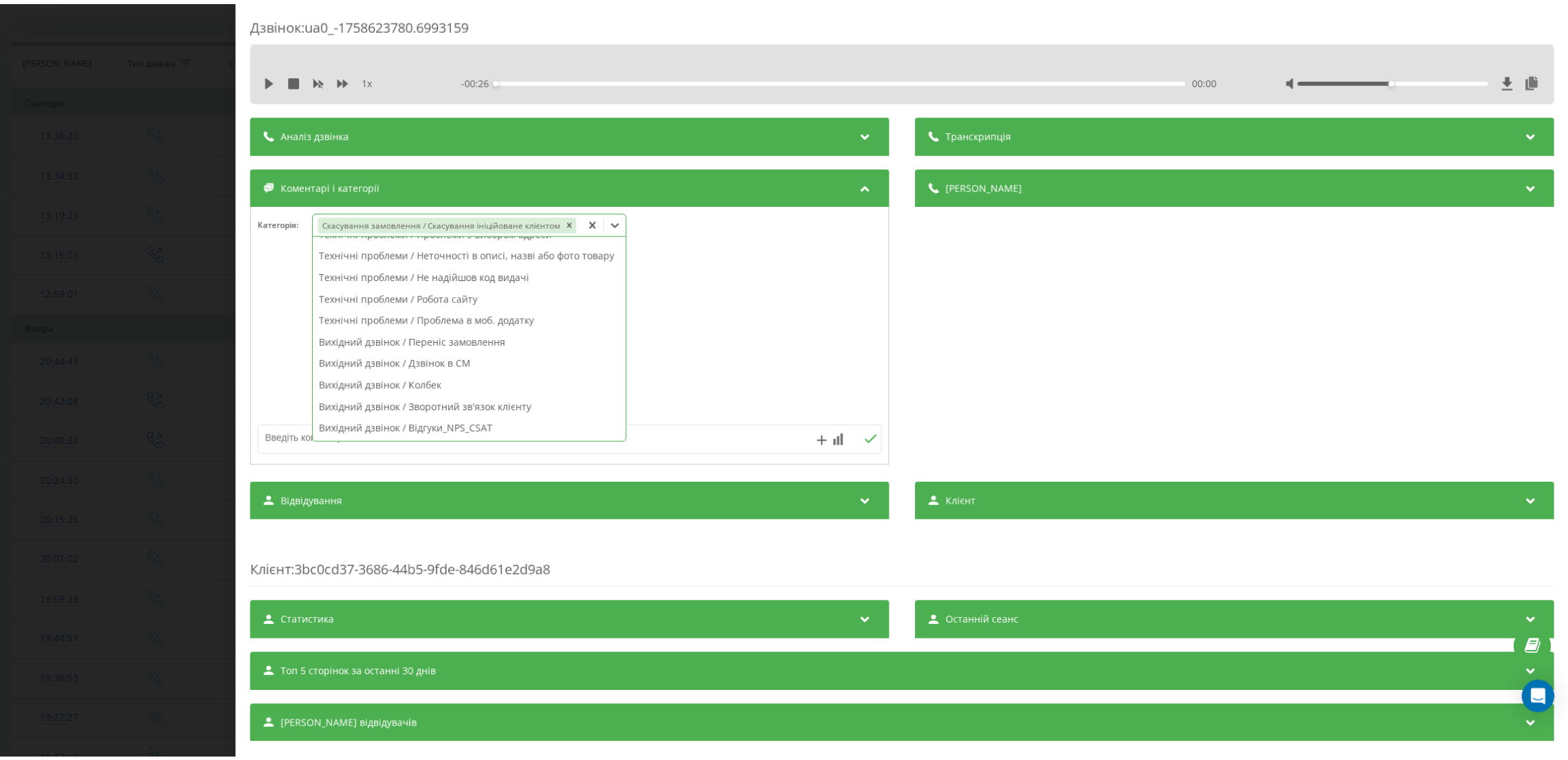
scroll to position [457, 0]
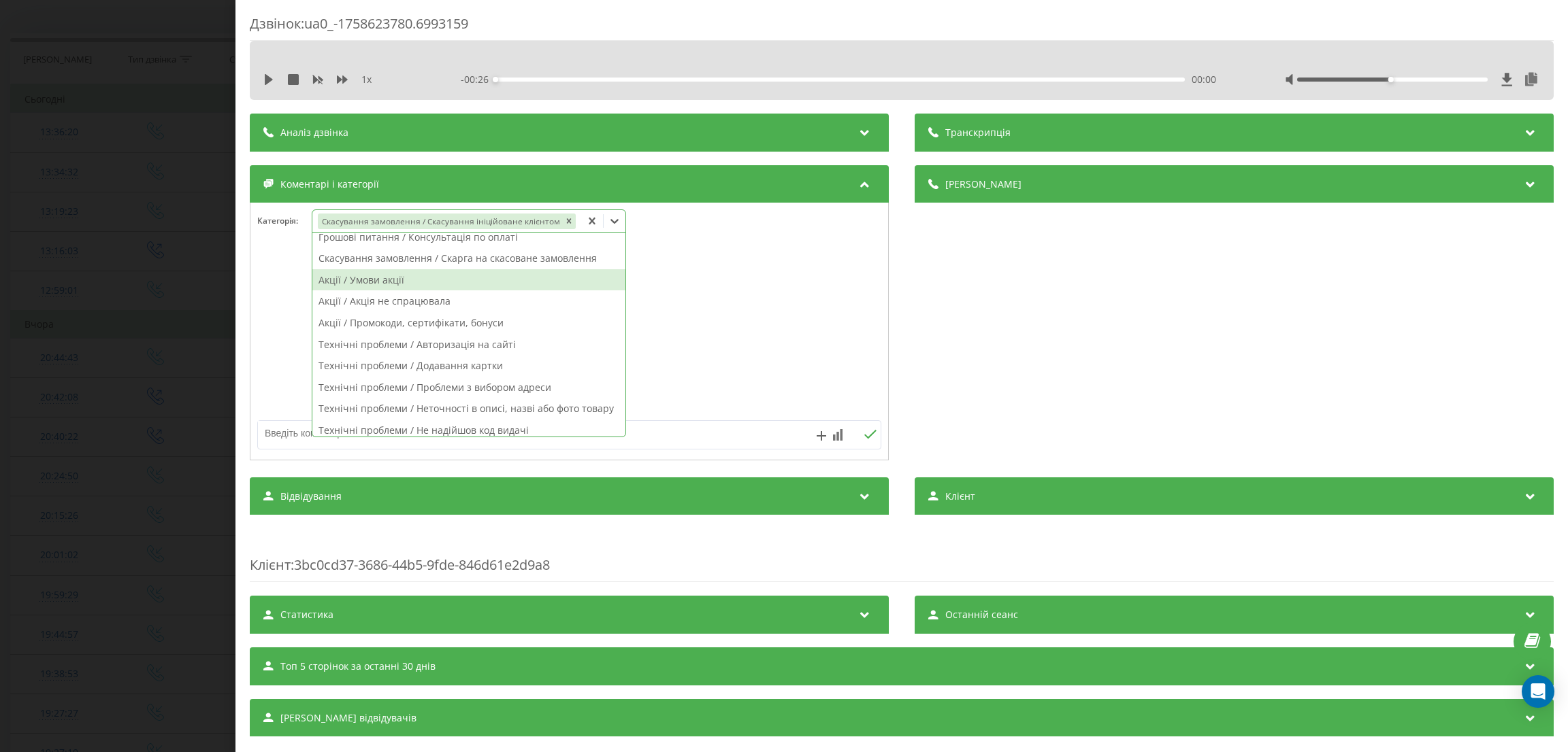
click at [135, 271] on div "Дзвінок : ua0_-1758623780.6993159 1 x - 00:26 00:00 00:00 Транскрипція Для AI-а…" at bounding box center [784, 376] width 1568 height 752
